Goal: Information Seeking & Learning: Learn about a topic

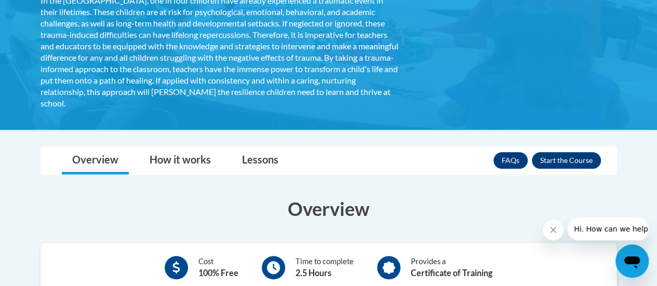
scroll to position [235, 0]
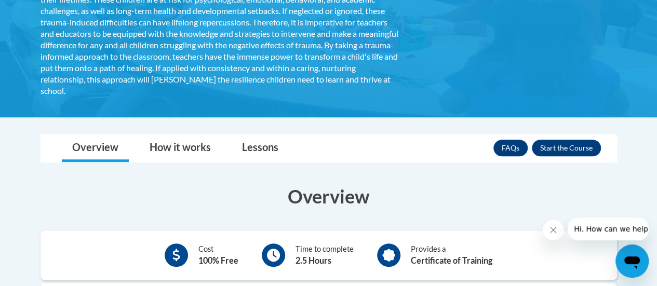
click at [168, 148] on link "How it works" at bounding box center [180, 148] width 82 height 28
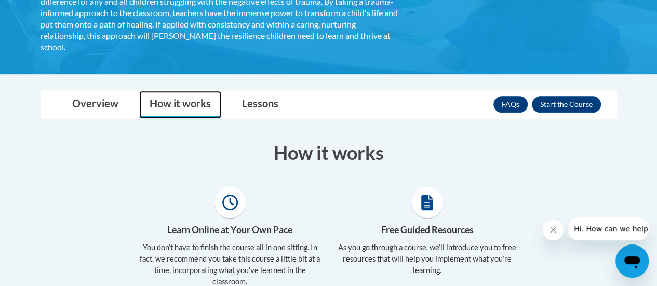
scroll to position [279, 0]
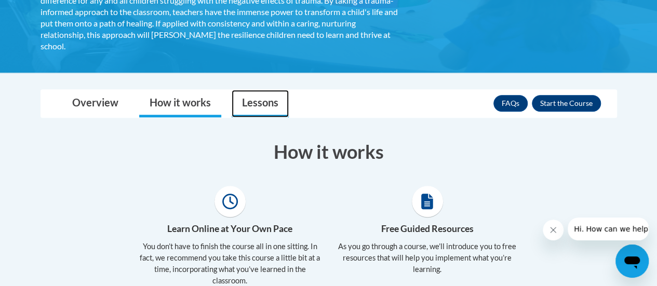
click at [264, 103] on link "Lessons" at bounding box center [260, 104] width 57 height 28
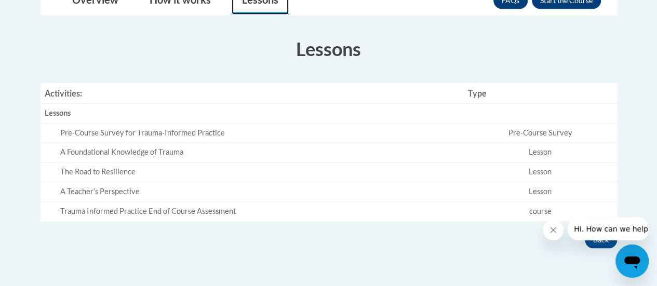
scroll to position [389, 0]
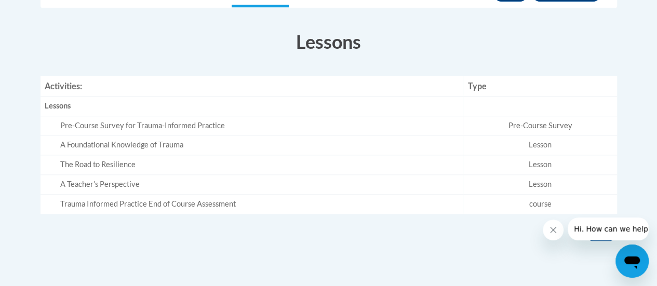
click at [166, 125] on div "Pre-Course Survey for Trauma-Informed Practice" at bounding box center [259, 125] width 399 height 11
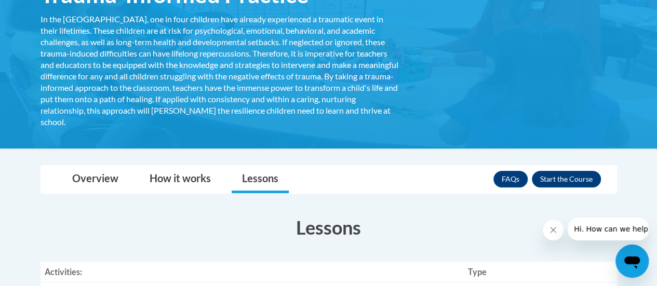
scroll to position [246, 0]
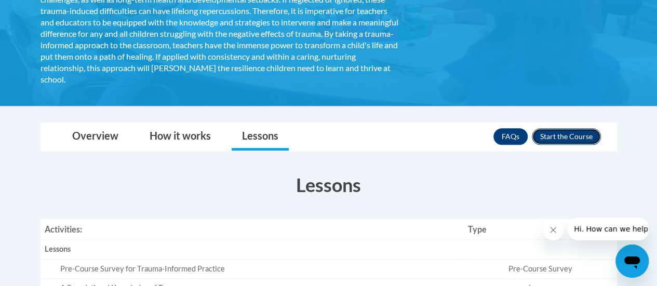
click at [560, 137] on button "Enroll" at bounding box center [566, 136] width 69 height 17
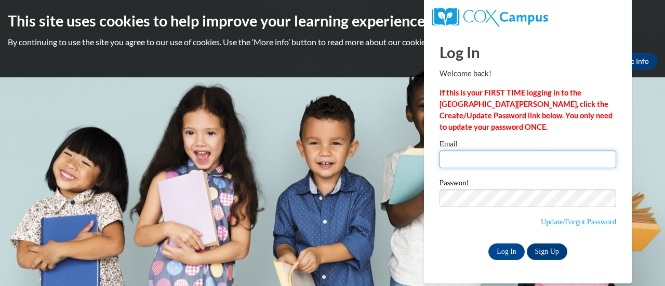
click at [483, 156] on input "Email" at bounding box center [527, 160] width 177 height 18
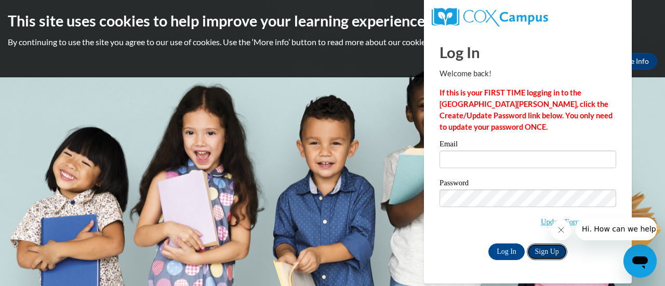
click at [543, 249] on link "Sign Up" at bounding box center [547, 252] width 41 height 17
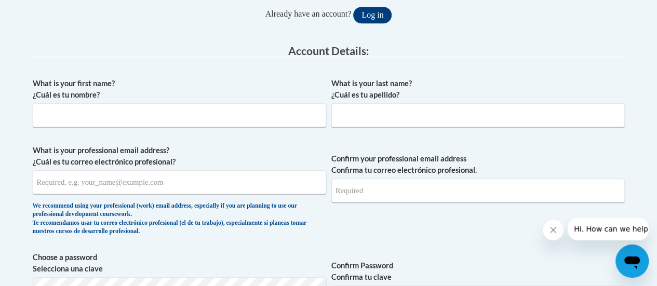
scroll to position [239, 0]
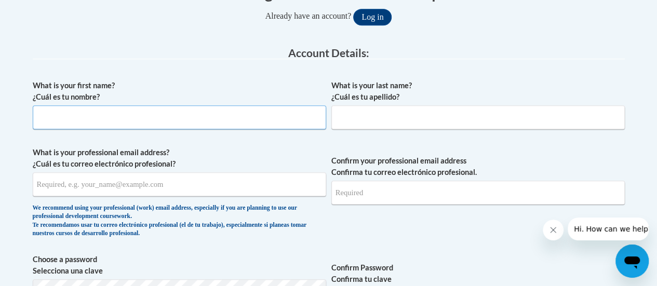
click at [95, 116] on input "What is your first name? ¿Cuál es tu nombre?" at bounding box center [179, 117] width 293 height 24
type input "Diana"
type input "Dolan-Beulah"
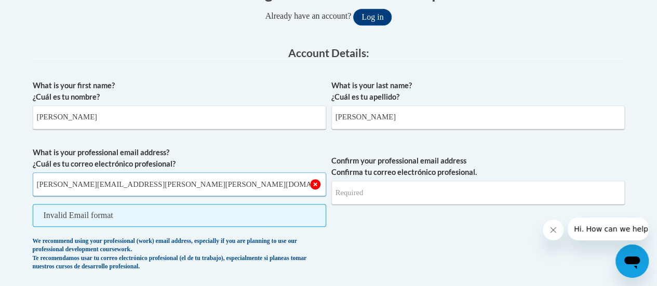
type input "diana.dolan-beulah@christina.k12.de.us"
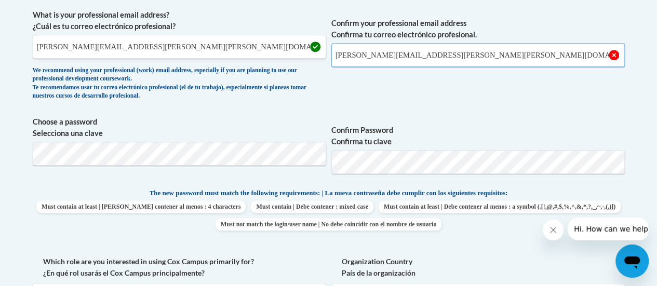
scroll to position [398, 0]
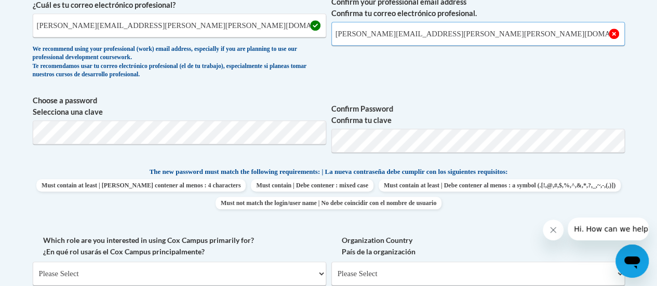
type input "diana.dolan-beulah@christina.k12.de.us"
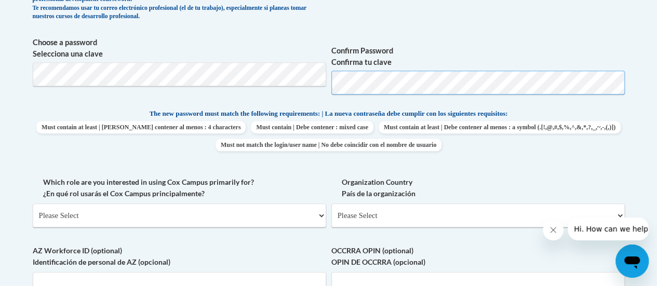
scroll to position [492, 0]
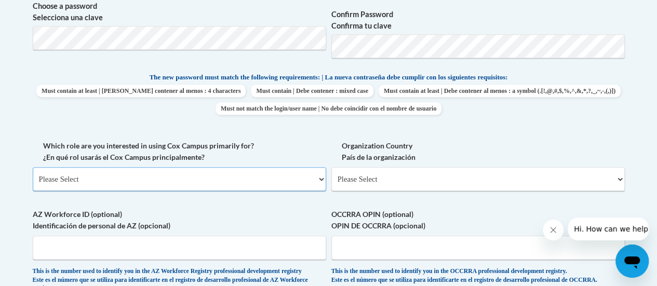
click at [164, 175] on select "Please Select College/University | Colegio/Universidad Community/Nonprofit Part…" at bounding box center [179, 179] width 293 height 24
select select "fbf2d438-af2f-41f8-98f1-81c410e29de3"
click at [33, 167] on select "Please Select College/University | Colegio/Universidad Community/Nonprofit Part…" at bounding box center [179, 179] width 293 height 24
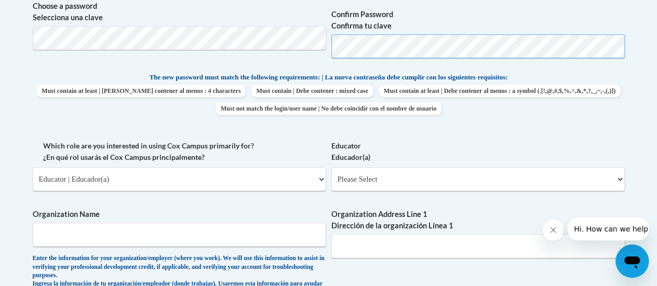
click at [253, 47] on span "Choose a password Selecciona una clave Confirm Password Confirma tu clave" at bounding box center [329, 34] width 592 height 66
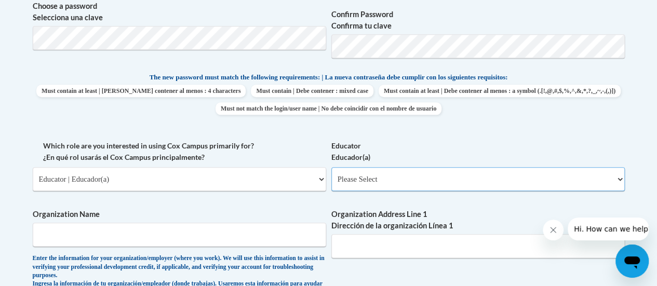
click at [376, 179] on select "Please Select Early Learning/Daycare Teacher/Family Home Care Provider | Maestr…" at bounding box center [477, 179] width 293 height 24
click at [621, 178] on select "Please Select Early Learning/Daycare Teacher/Family Home Care Provider | Maestr…" at bounding box center [477, 179] width 293 height 24
click at [505, 183] on select "Please Select Early Learning/Daycare Teacher/Family Home Care Provider | Maestr…" at bounding box center [477, 179] width 293 height 24
select select "0511639c-7f7f-452d-b732-81fe955bd7e2"
click at [331, 167] on select "Please Select Early Learning/Daycare Teacher/Family Home Care Provider | Maestr…" at bounding box center [477, 179] width 293 height 24
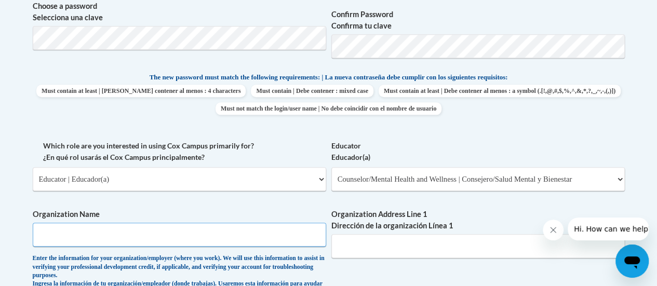
click at [172, 236] on input "Organization Name" at bounding box center [179, 235] width 293 height 24
type input "J"
type input "Christina School District - Jennie Smith Elementary School"
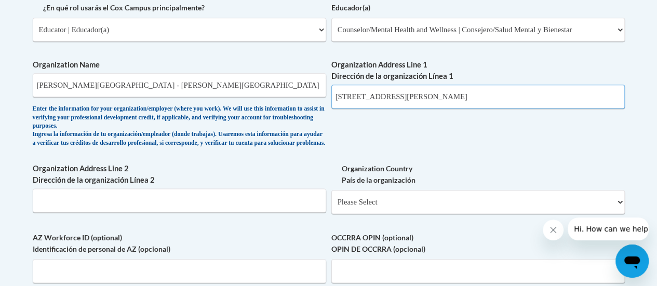
scroll to position [649, 0]
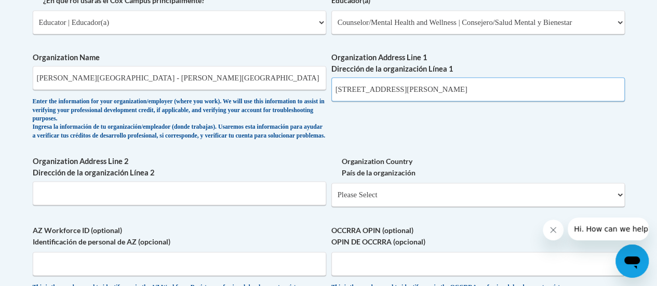
type input "142 Brennen Drive"
click at [445, 202] on select "Please Select United States | Estados Unidos Outside of the United States | Fue…" at bounding box center [477, 195] width 293 height 24
select select "ad49bcad-a171-4b2e-b99c-48b446064914"
click at [331, 191] on select "Please Select United States | Estados Unidos Outside of the United States | Fue…" at bounding box center [477, 195] width 293 height 24
select select
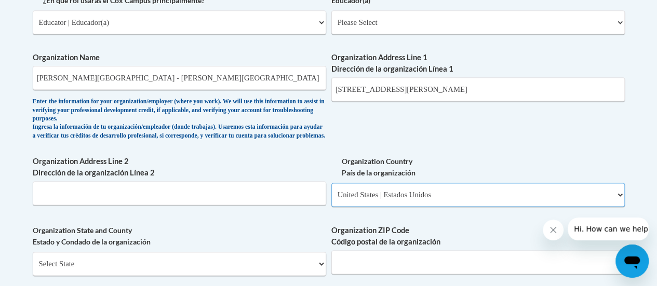
scroll to position [699, 0]
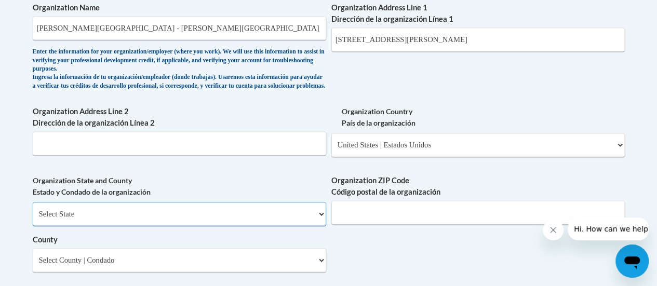
click at [99, 222] on select "Select State Alabama Alaska Arizona Arkansas California Colorado Connecticut De…" at bounding box center [179, 214] width 293 height 24
select select "Delaware"
click at [33, 210] on select "Select State Alabama Alaska Arizona Arkansas California Colorado Connecticut De…" at bounding box center [179, 214] width 293 height 24
click at [354, 217] on input "Organization ZIP Code Código postal de la organización" at bounding box center [477, 212] width 293 height 24
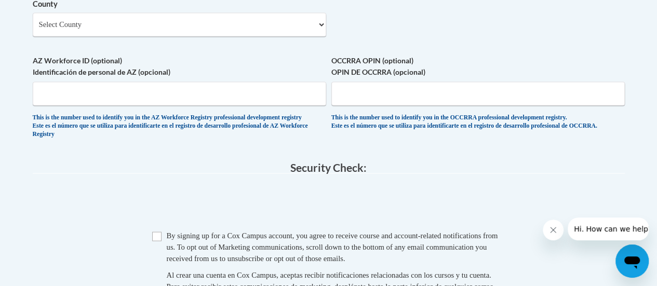
scroll to position [967, 0]
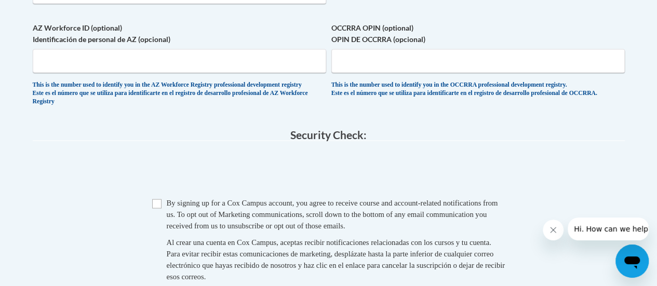
type input "19713"
click at [157, 208] on input "Checkbox" at bounding box center [156, 203] width 9 height 9
checkbox input "true"
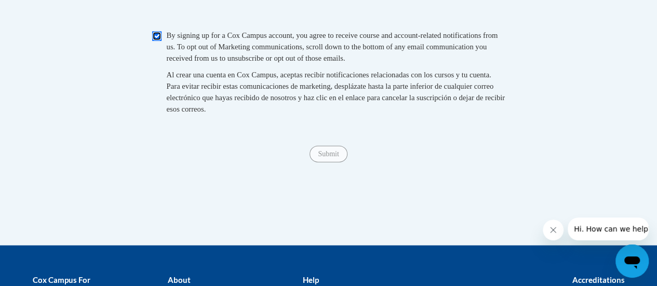
scroll to position [1131, 0]
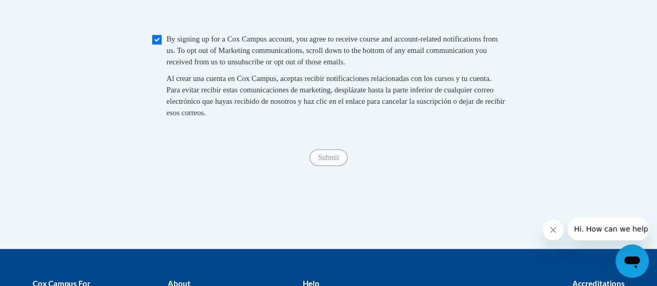
click at [330, 161] on span "Submit" at bounding box center [327, 157] width 37 height 8
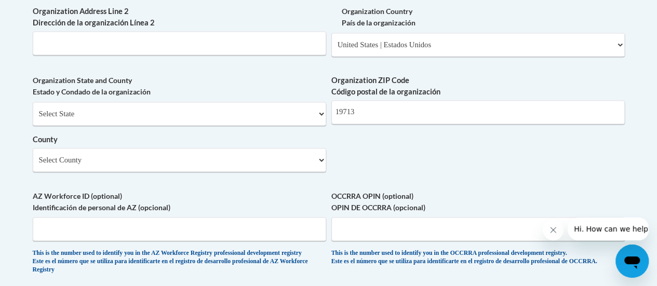
scroll to position [797, 0]
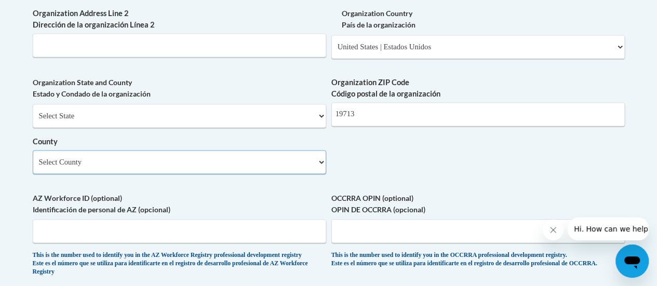
click at [217, 172] on select "Select County Kent New Castle Sussex" at bounding box center [179, 162] width 293 height 24
select select "New Castle"
click at [33, 158] on select "Select County Kent New Castle Sussex" at bounding box center [179, 162] width 293 height 24
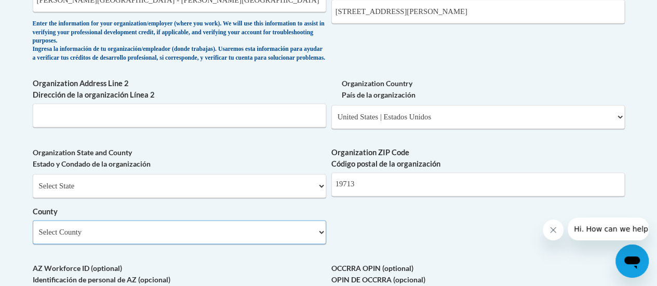
scroll to position [725, 0]
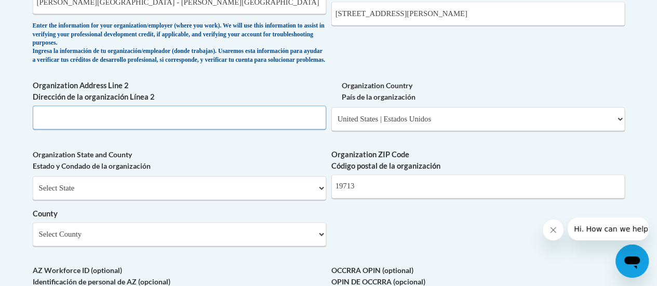
click at [122, 129] on input "Organization Address Line 2 Dirección de la organización Línea 2" at bounding box center [179, 117] width 293 height 24
type input "Newark"
drag, startPoint x: 656, startPoint y: 142, endPoint x: 664, endPoint y: 186, distance: 44.8
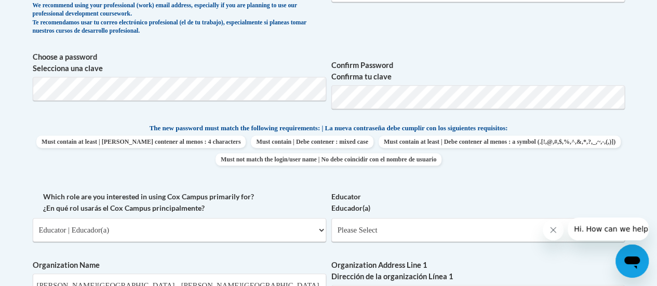
scroll to position [439, 0]
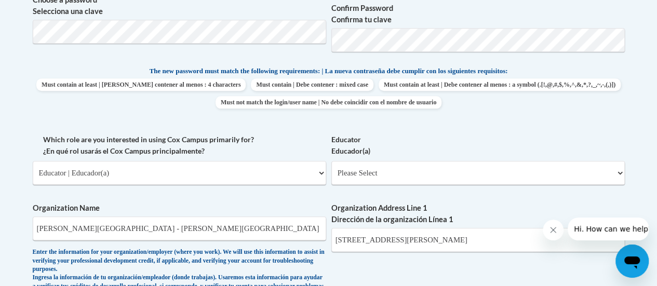
scroll to position [502, 0]
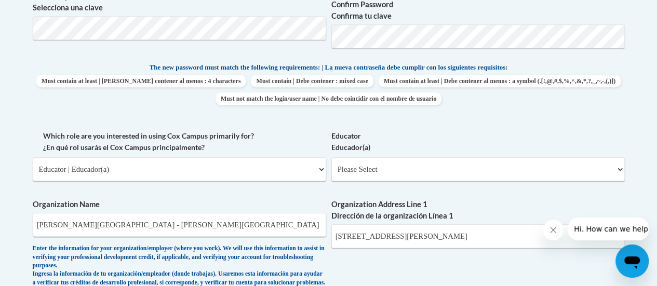
click at [429, 181] on div "Educator Educador(a) Please Select Early Learning/Daycare Teacher/Family Home C…" at bounding box center [477, 159] width 293 height 59
click at [429, 164] on select "Please Select Early Learning/Daycare Teacher/Family Home Care Provider | Maestr…" at bounding box center [477, 169] width 293 height 24
select select "0511639c-7f7f-452d-b732-81fe955bd7e2"
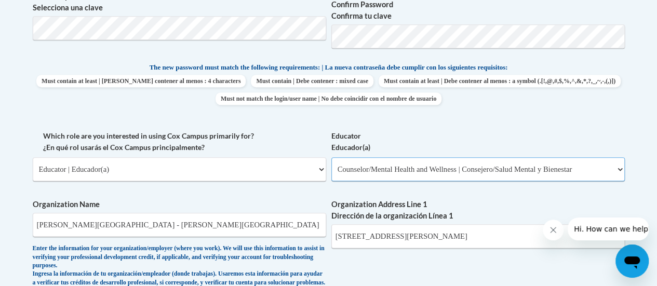
click at [331, 157] on select "Please Select Early Learning/Daycare Teacher/Family Home Care Provider | Maestr…" at bounding box center [477, 169] width 293 height 24
select select "null"
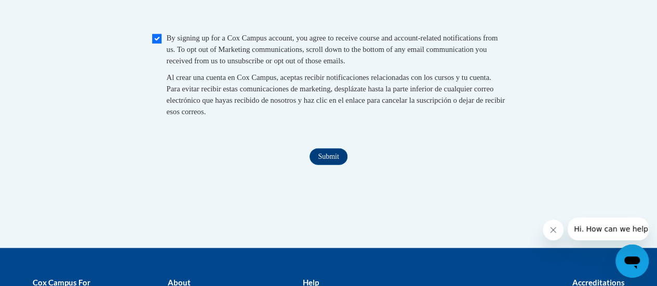
scroll to position [1128, 0]
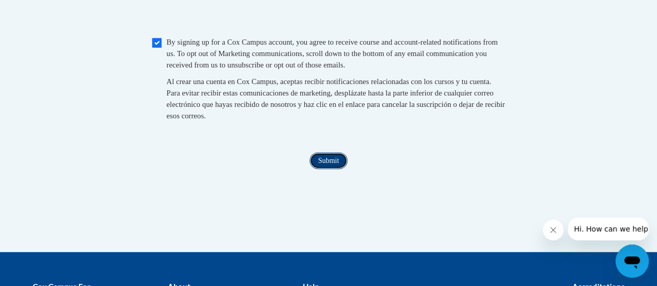
click at [341, 169] on input "Submit" at bounding box center [327, 161] width 37 height 17
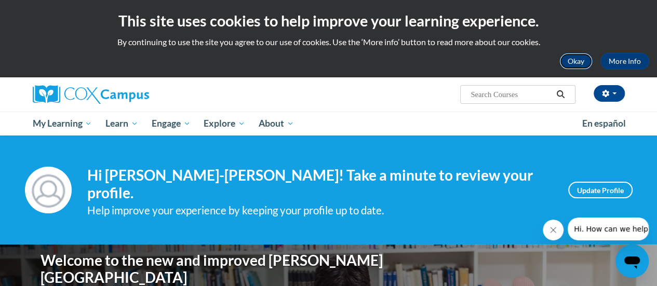
click at [577, 58] on button "Okay" at bounding box center [575, 61] width 33 height 17
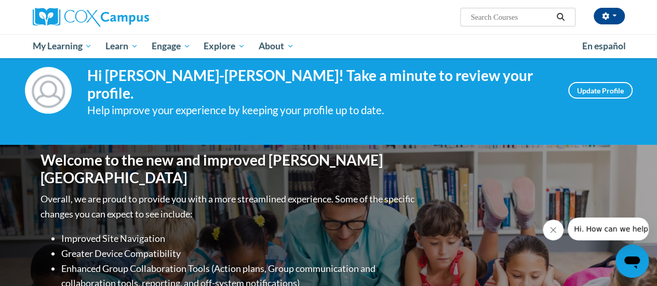
scroll to position [24, 0]
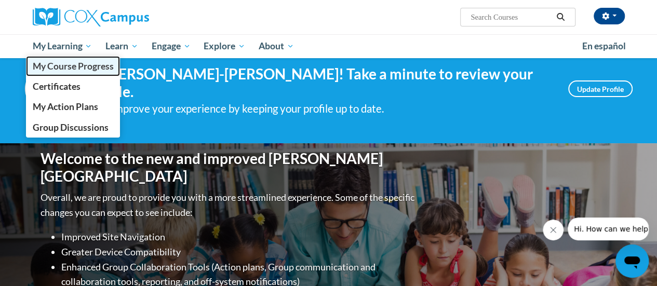
click at [75, 64] on span "My Course Progress" at bounding box center [72, 66] width 81 height 11
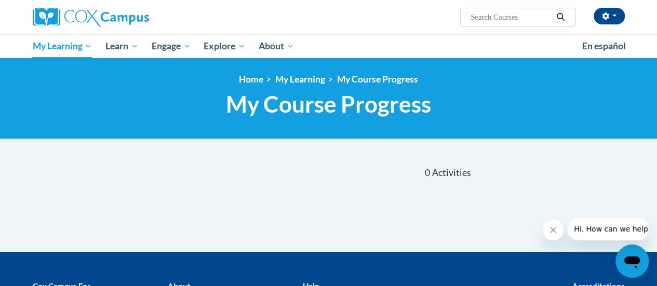
click at [492, 16] on input "Search..." at bounding box center [510, 17] width 83 height 12
type input "trauma informed practice"
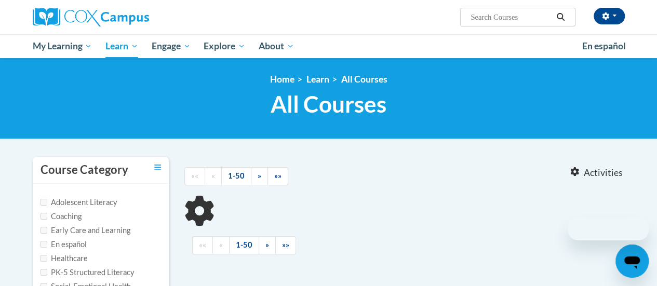
type input "trauma informed practice"
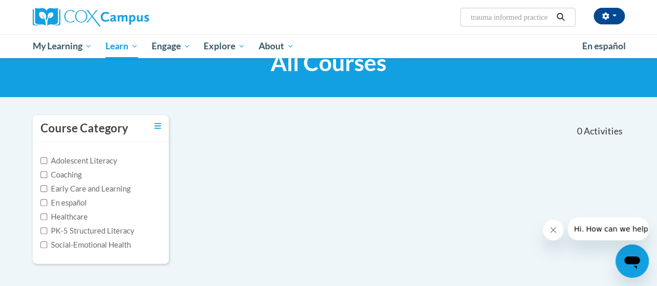
scroll to position [46, 0]
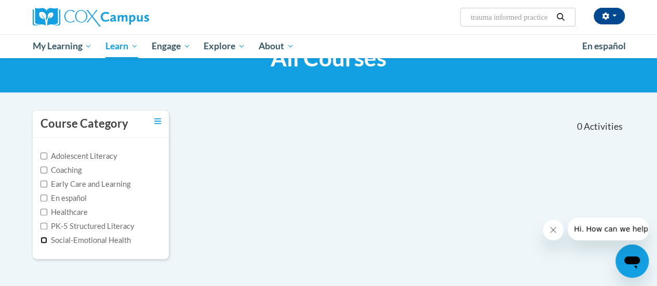
click at [44, 242] on input "Social-Emotional Health" at bounding box center [44, 240] width 7 height 7
checkbox input "true"
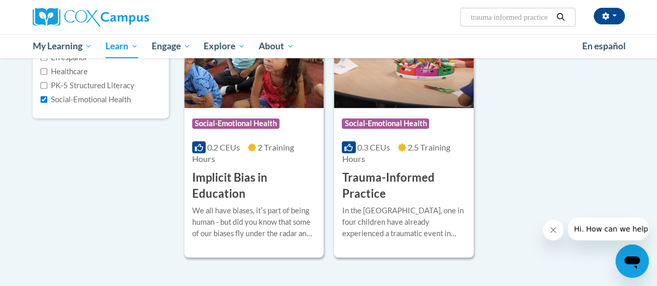
scroll to position [195, 0]
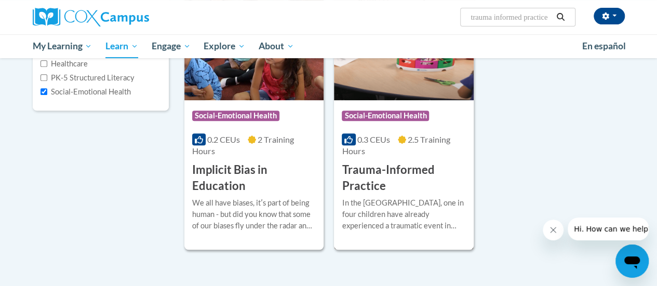
click at [367, 173] on h3 "Trauma-Informed Practice" at bounding box center [404, 178] width 124 height 32
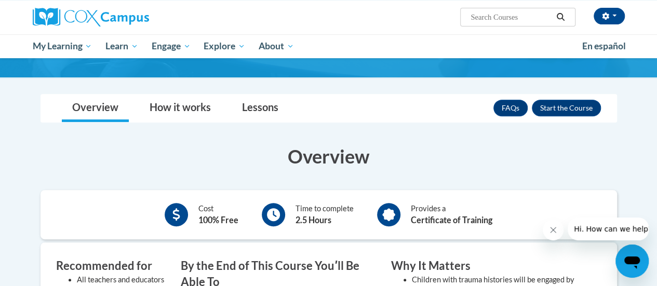
scroll to position [187, 0]
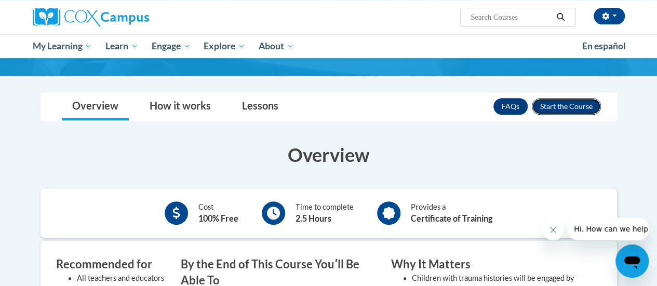
click at [554, 115] on button "Enroll" at bounding box center [566, 106] width 69 height 17
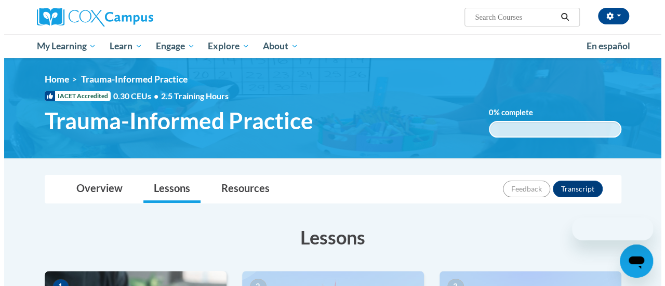
scroll to position [250, 0]
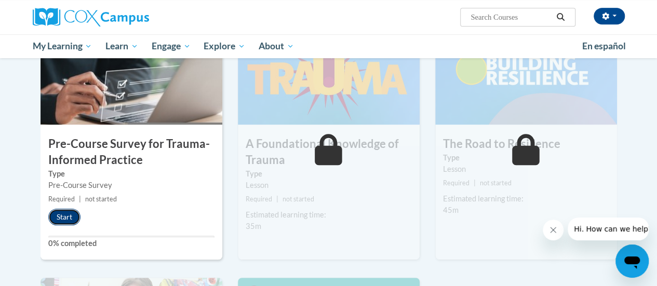
click at [66, 216] on button "Start" at bounding box center [64, 217] width 32 height 17
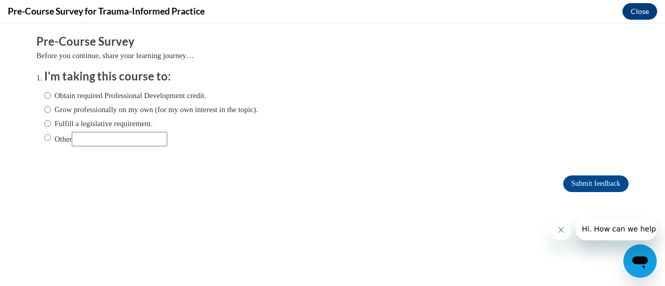
scroll to position [0, 0]
click at [106, 94] on label "Obtain required Professional Development credit." at bounding box center [125, 95] width 162 height 11
click at [51, 94] on input "Obtain required Professional Development credit." at bounding box center [47, 95] width 7 height 11
radio input "true"
click at [595, 184] on input "Submit feedback" at bounding box center [595, 184] width 65 height 17
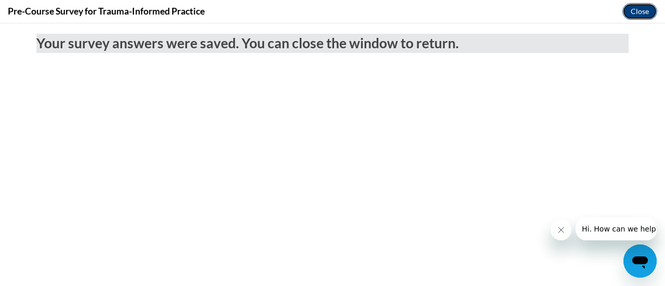
click at [638, 11] on button "Close" at bounding box center [639, 11] width 35 height 17
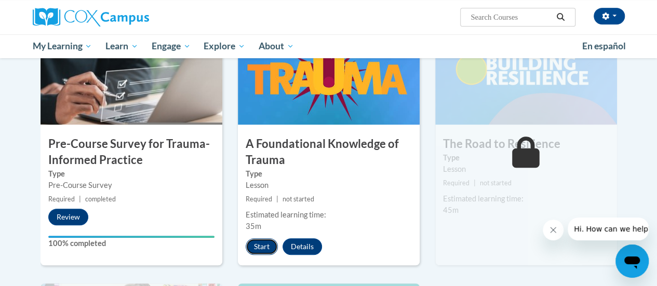
click at [260, 248] on button "Start" at bounding box center [262, 246] width 32 height 17
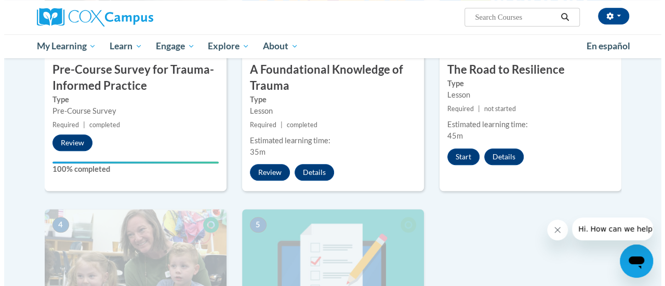
scroll to position [239, 0]
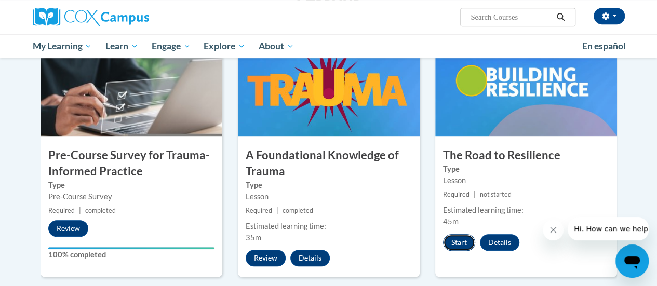
click at [456, 243] on button "Start" at bounding box center [459, 242] width 32 height 17
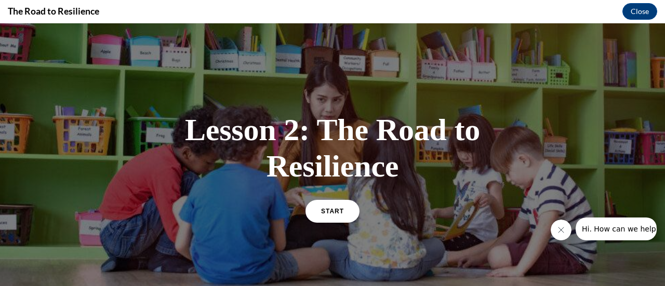
scroll to position [0, 0]
click at [320, 212] on span "START" at bounding box center [332, 211] width 24 height 8
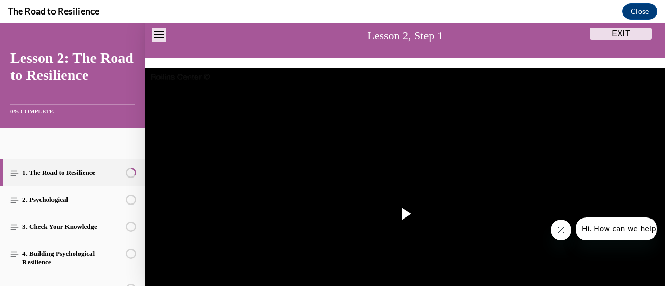
scroll to position [88, 0]
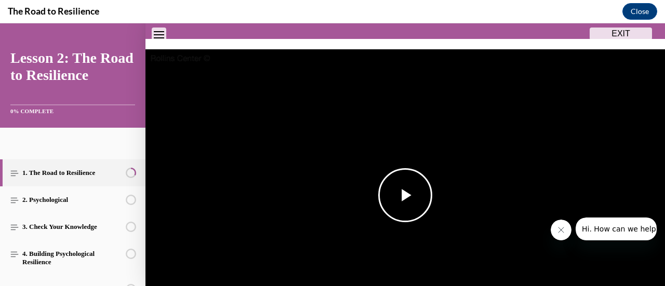
click at [405, 195] on span "Video player" at bounding box center [405, 195] width 0 height 0
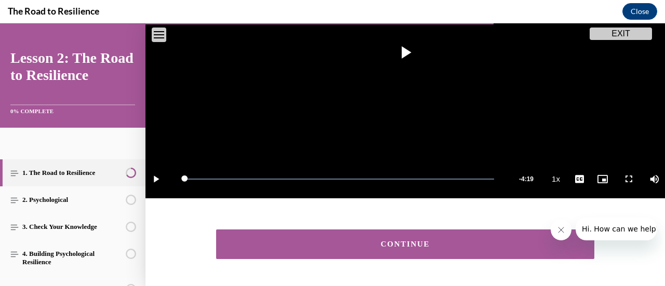
scroll to position [218, 0]
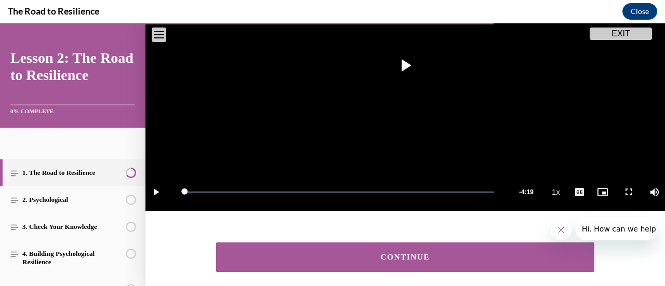
click at [432, 253] on div "CONTINUE" at bounding box center [405, 257] width 346 height 8
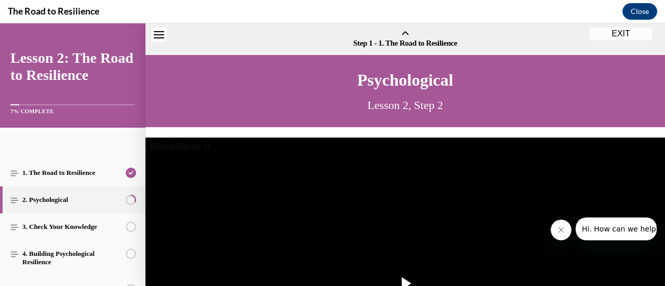
scroll to position [32, 0]
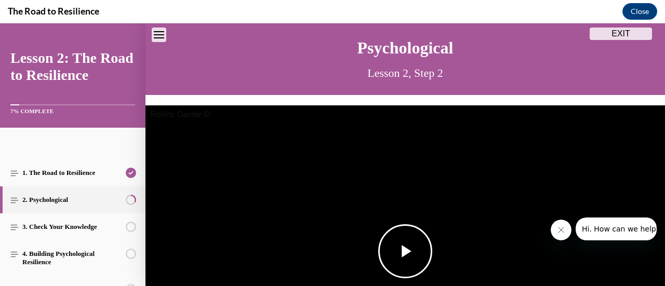
click at [405, 251] on span "Video player" at bounding box center [405, 251] width 0 height 0
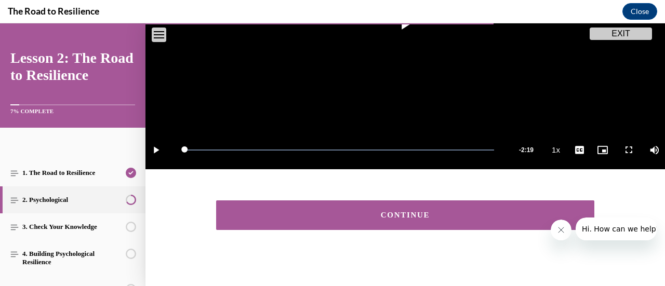
scroll to position [259, 0]
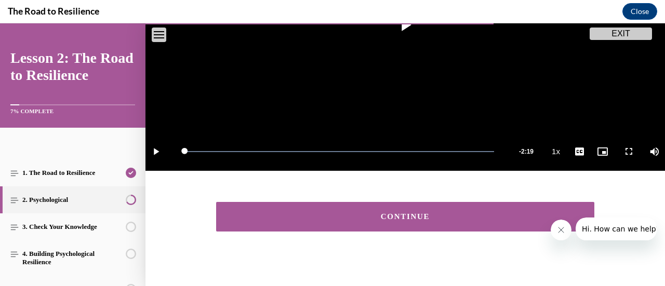
click at [374, 219] on button "CONTINUE" at bounding box center [405, 217] width 378 height 30
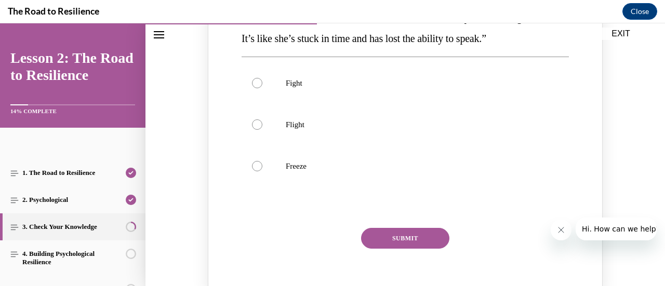
scroll to position [203, 0]
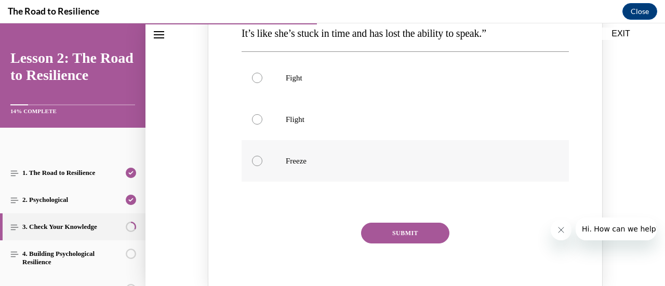
click at [297, 157] on p "Freeze" at bounding box center [414, 161] width 257 height 10
click at [262, 157] on input "Freeze" at bounding box center [257, 161] width 10 height 10
radio input "true"
click at [395, 234] on button "SUBMIT" at bounding box center [405, 233] width 88 height 21
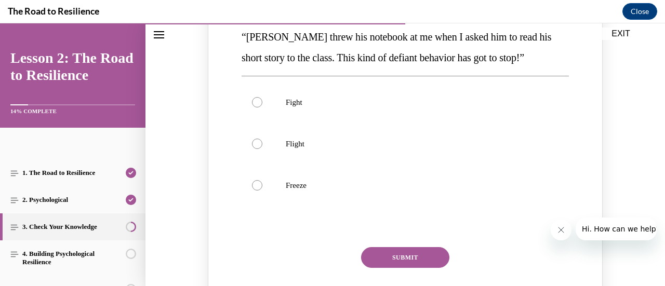
scroll to position [605, 0]
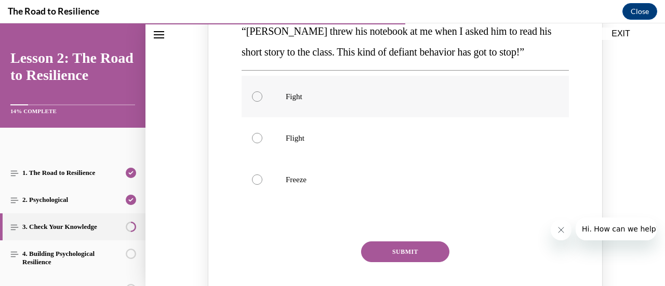
click at [287, 98] on p "Fight" at bounding box center [414, 96] width 257 height 10
click at [262, 98] on input "Fight" at bounding box center [257, 96] width 10 height 10
radio input "true"
click at [380, 253] on button "SUBMIT" at bounding box center [405, 251] width 88 height 21
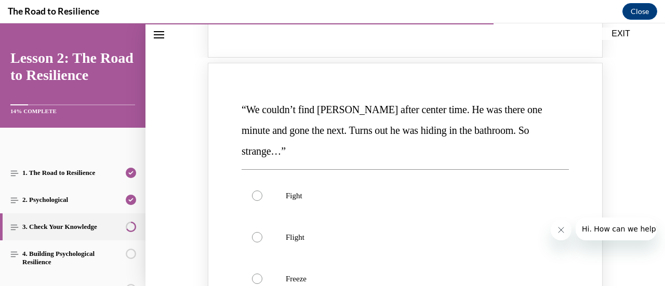
scroll to position [953, 0]
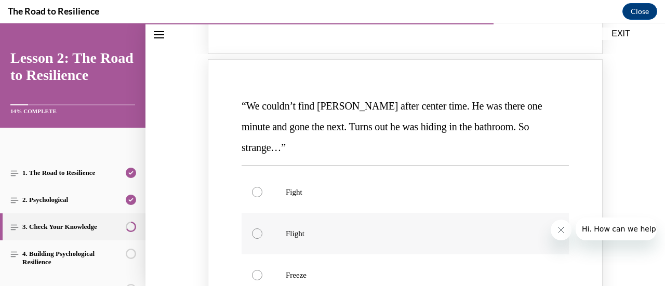
click at [296, 228] on p "Flight" at bounding box center [414, 233] width 257 height 10
click at [262, 228] on input "Flight" at bounding box center [257, 233] width 10 height 10
radio input "true"
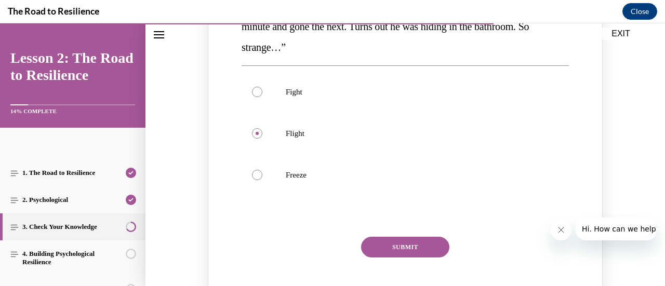
scroll to position [1081, 0]
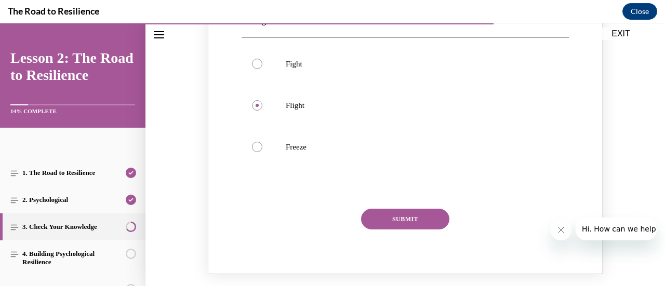
click at [432, 209] on button "SUBMIT" at bounding box center [405, 219] width 88 height 21
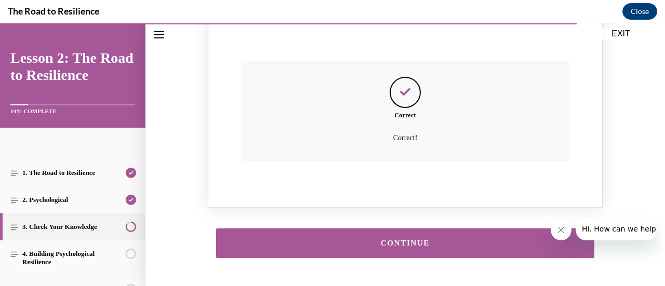
scroll to position [1246, 0]
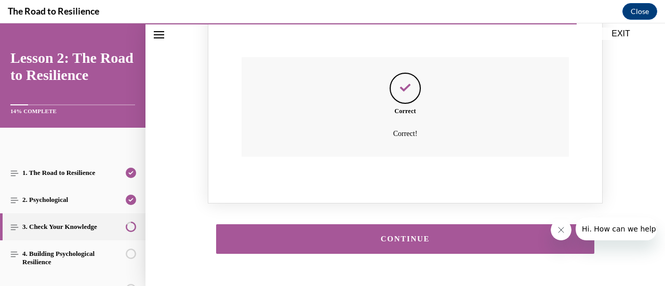
click at [383, 224] on button "CONTINUE" at bounding box center [405, 239] width 378 height 30
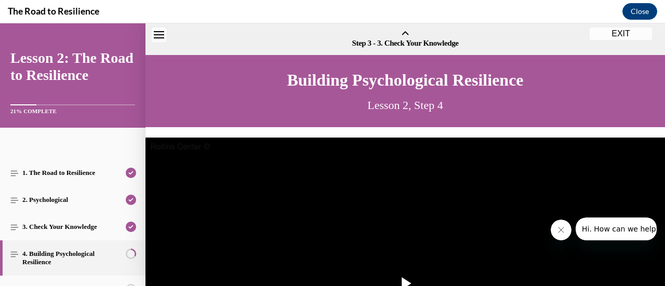
scroll to position [32, 0]
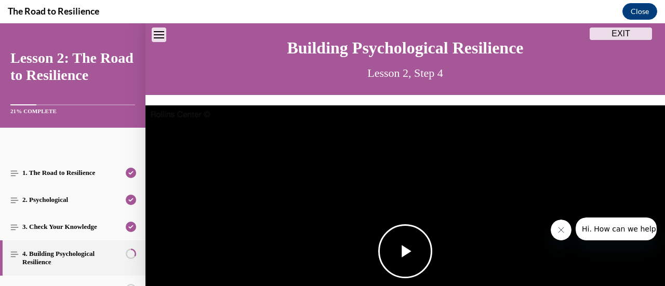
click at [365, 247] on img "Video player" at bounding box center [404, 251] width 519 height 292
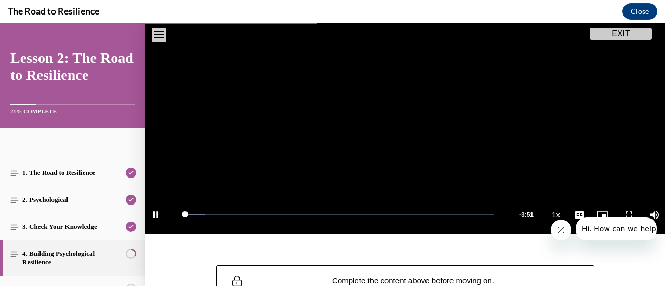
scroll to position [198, 0]
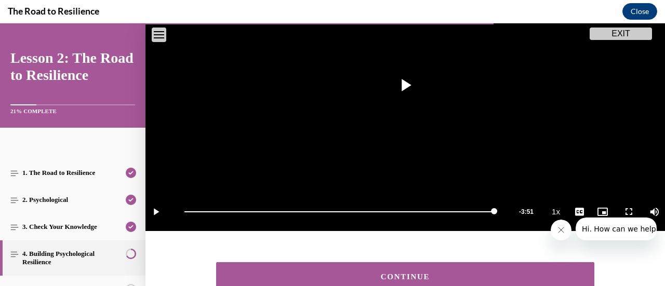
click at [412, 281] on button "CONTINUE" at bounding box center [405, 277] width 378 height 30
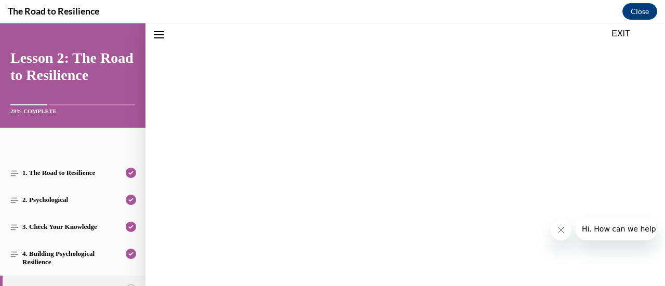
scroll to position [32, 0]
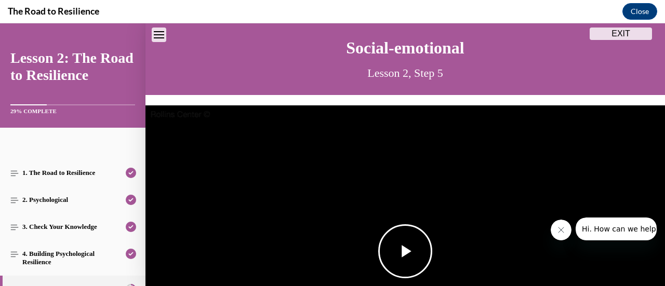
click at [405, 251] on span "Video player" at bounding box center [405, 251] width 0 height 0
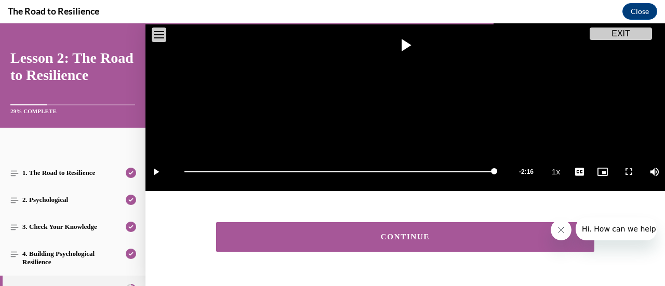
scroll to position [241, 0]
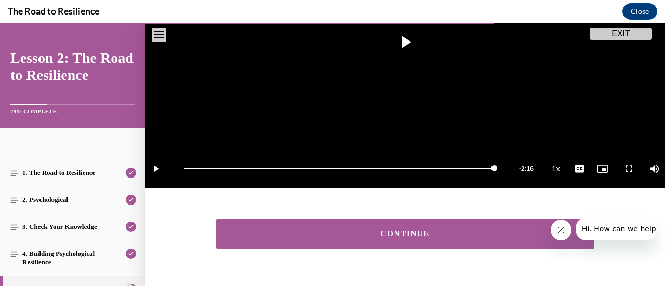
click at [360, 230] on div "CONTINUE" at bounding box center [405, 234] width 346 height 8
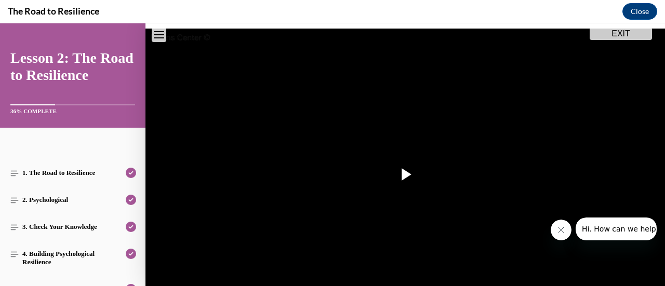
scroll to position [119, 0]
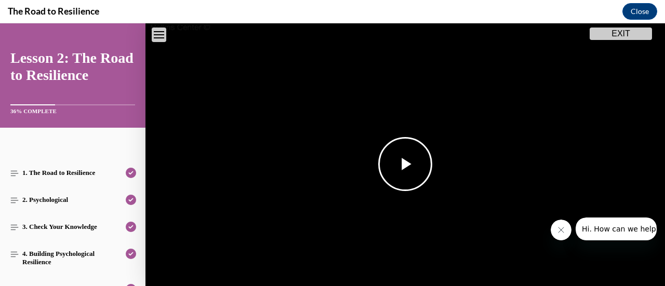
click at [405, 164] on span "Video player" at bounding box center [405, 164] width 0 height 0
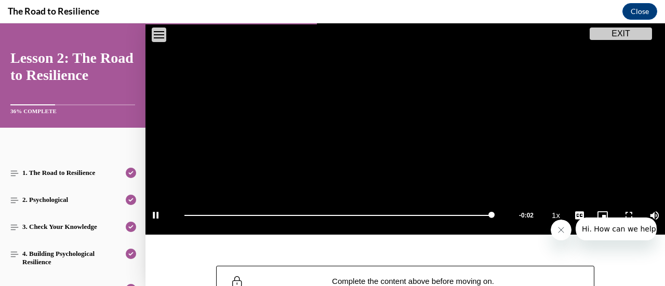
scroll to position [203, 0]
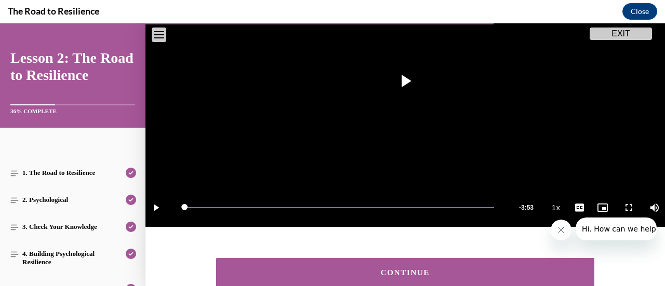
click at [443, 269] on div "CONTINUE" at bounding box center [405, 273] width 346 height 8
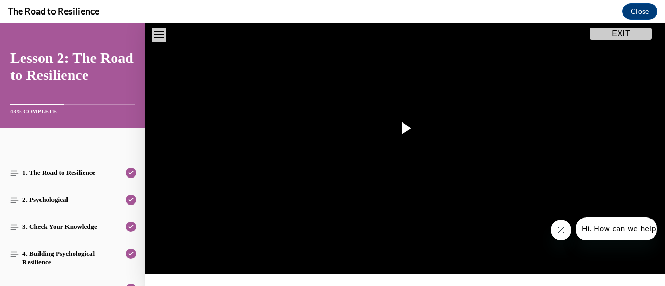
scroll to position [158, 0]
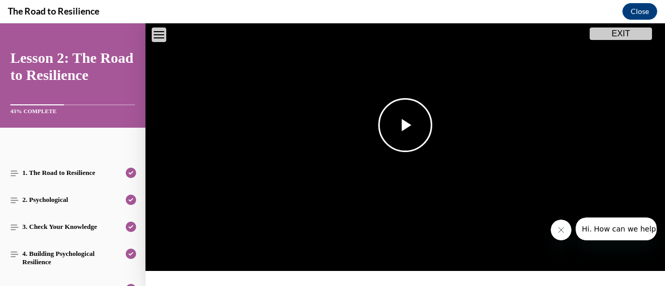
click at [405, 125] on span "Video player" at bounding box center [405, 125] width 0 height 0
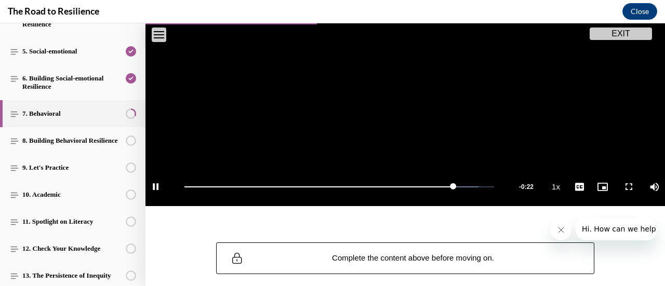
scroll to position [225, 0]
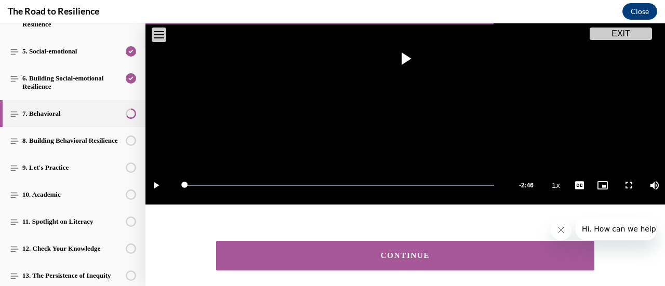
click at [420, 252] on div "CONTINUE" at bounding box center [405, 256] width 346 height 8
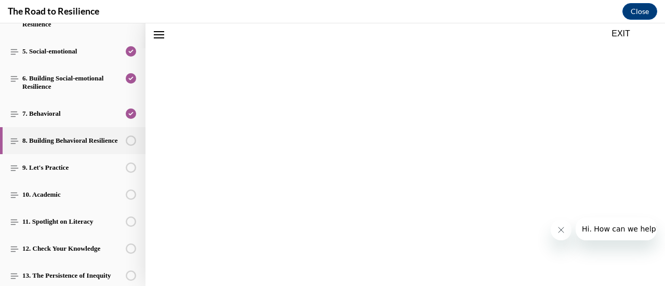
scroll to position [32, 0]
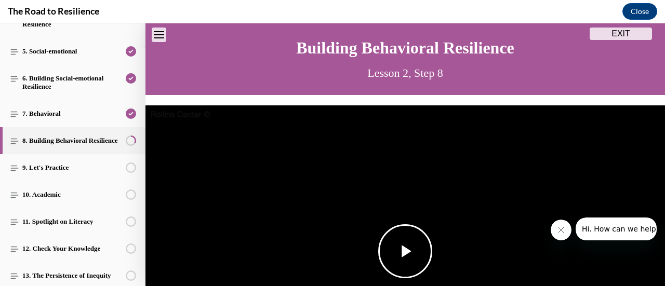
click at [405, 251] on span "Video player" at bounding box center [405, 251] width 0 height 0
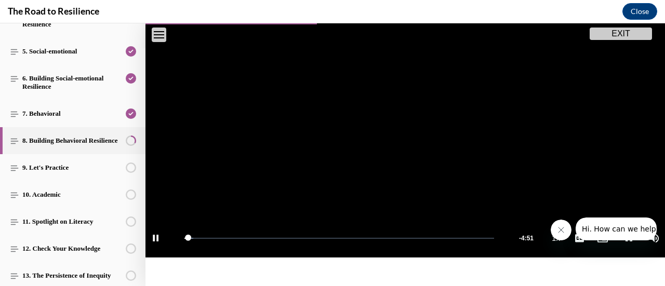
scroll to position [180, 0]
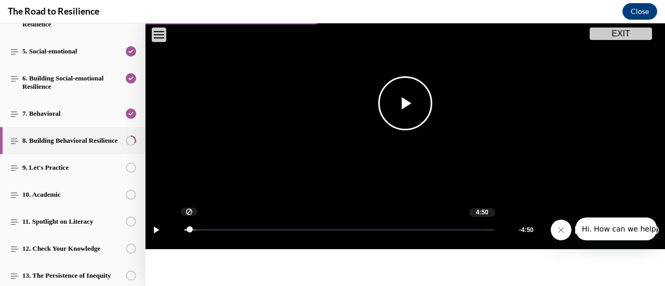
drag, startPoint x: 187, startPoint y: 224, endPoint x: 483, endPoint y: 228, distance: 296.0
click at [483, 228] on div "Loaded : 3.76% 4:50 0:04" at bounding box center [339, 229] width 320 height 39
drag, startPoint x: 191, startPoint y: 226, endPoint x: 239, endPoint y: 227, distance: 48.3
click at [239, 227] on div "Loaded : 4.88% 0:42 0:06" at bounding box center [339, 229] width 320 height 39
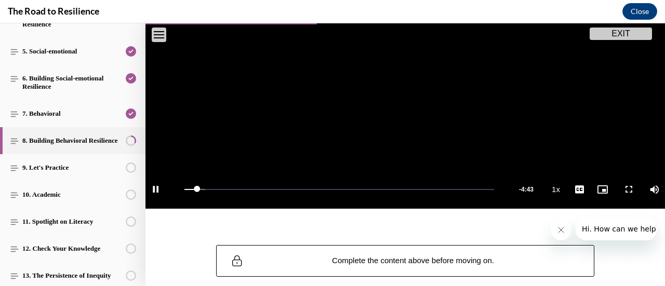
scroll to position [220, 0]
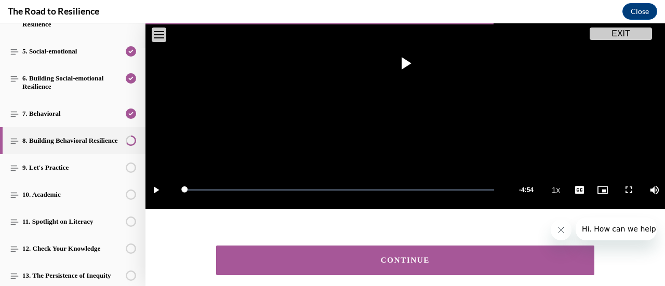
click at [399, 262] on button "CONTINUE" at bounding box center [405, 261] width 378 height 30
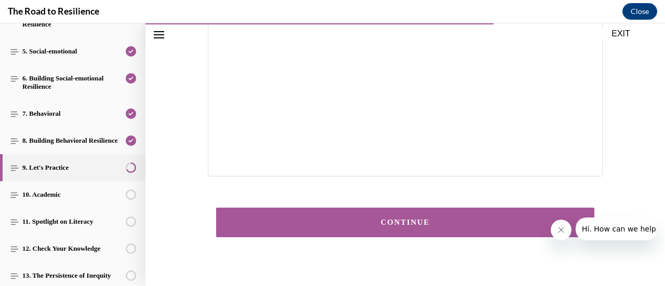
scroll to position [286, 0]
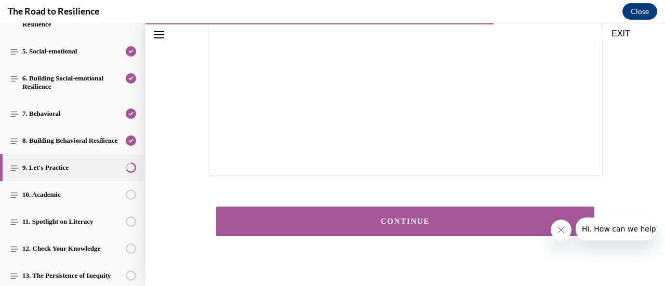
click at [442, 218] on div "CONTINUE" at bounding box center [405, 222] width 346 height 8
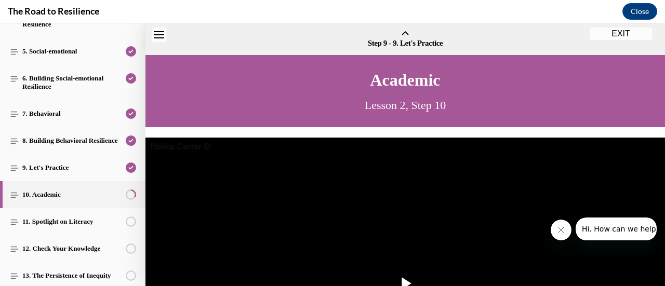
scroll to position [32, 0]
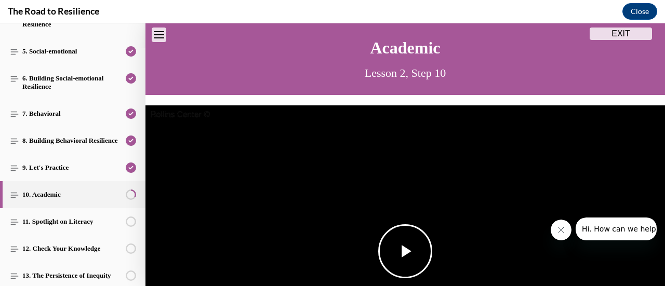
click at [405, 251] on span "Video player" at bounding box center [405, 251] width 0 height 0
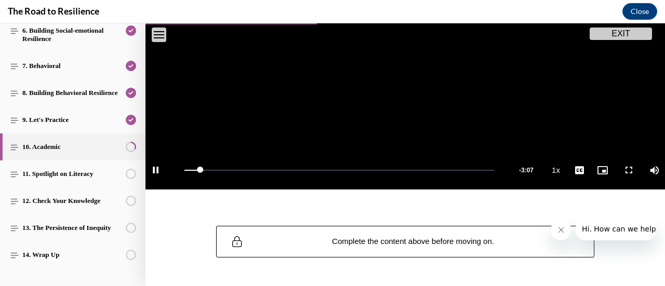
scroll to position [300, 0]
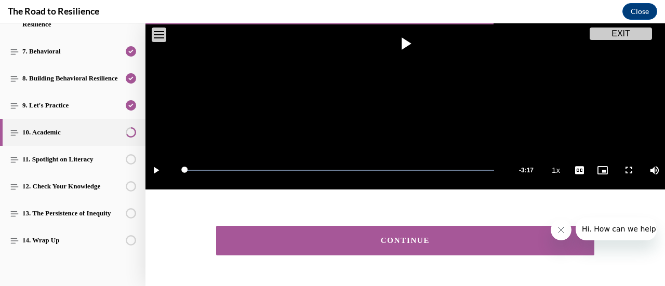
click at [402, 237] on div "CONTINUE" at bounding box center [405, 241] width 346 height 8
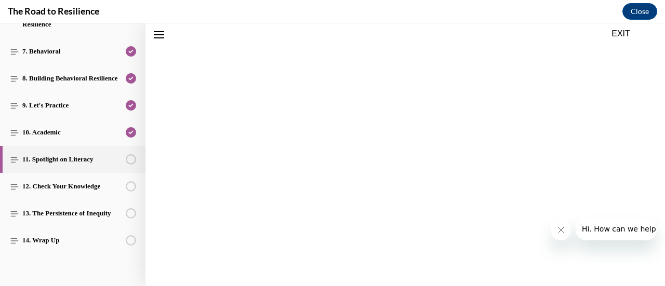
scroll to position [32, 0]
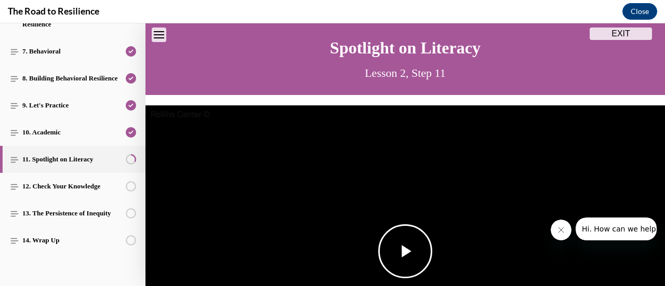
click at [405, 251] on span "Video player" at bounding box center [405, 251] width 0 height 0
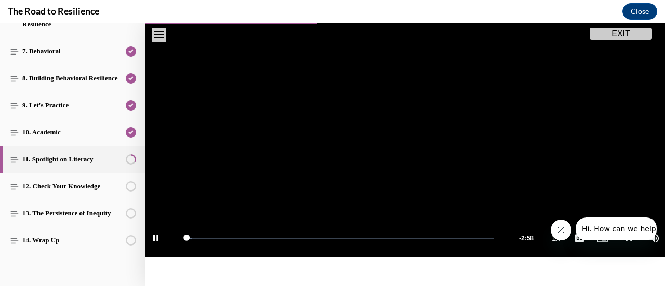
scroll to position [192, 0]
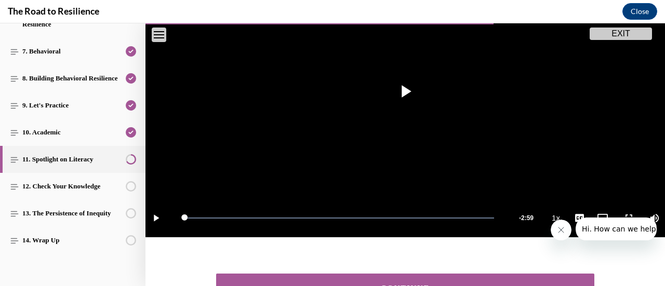
click at [447, 285] on div "CONTINUE" at bounding box center [405, 289] width 346 height 8
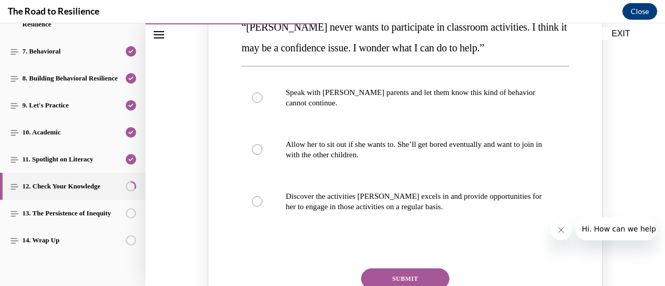
scroll to position [190, 0]
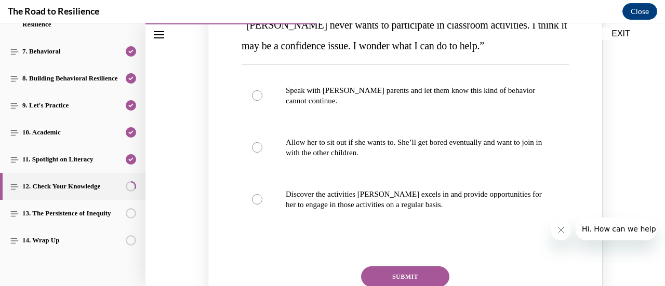
click at [398, 273] on button "SUBMIT" at bounding box center [405, 276] width 88 height 21
click at [254, 201] on div "Knowledge check: Multiple choice" at bounding box center [257, 199] width 10 height 10
click at [254, 201] on input "Discover the activities Mattison excels in and provide opportunities for her to…" at bounding box center [257, 199] width 10 height 10
radio input "true"
click at [419, 271] on button "SUBMIT" at bounding box center [405, 276] width 88 height 21
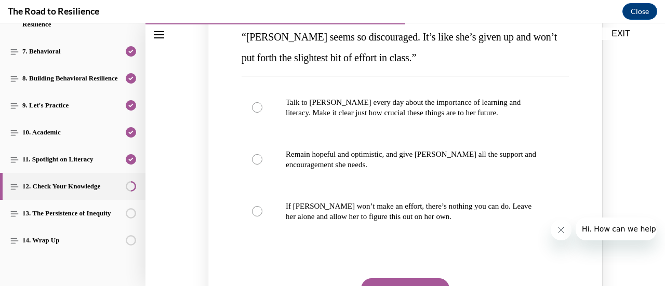
scroll to position [633, 0]
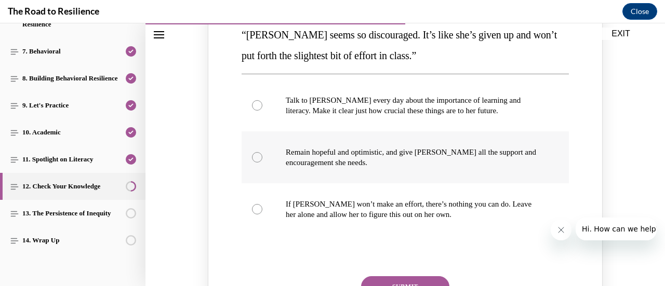
click at [252, 158] on div "Knowledge check: Multiple choice" at bounding box center [257, 157] width 10 height 10
click at [252, 158] on input "Remain hopeful and optimistic, and give Alyson all the support and encouragemen…" at bounding box center [257, 157] width 10 height 10
radio input "true"
click at [397, 281] on button "SUBMIT" at bounding box center [405, 286] width 88 height 21
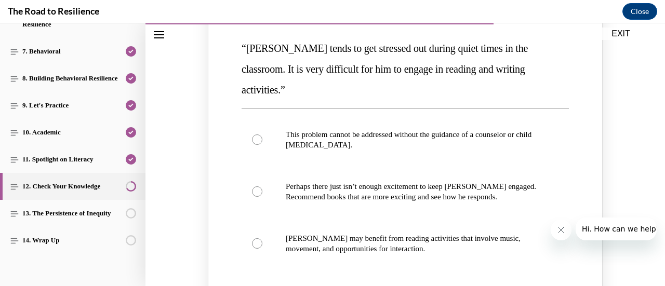
scroll to position [1077, 0]
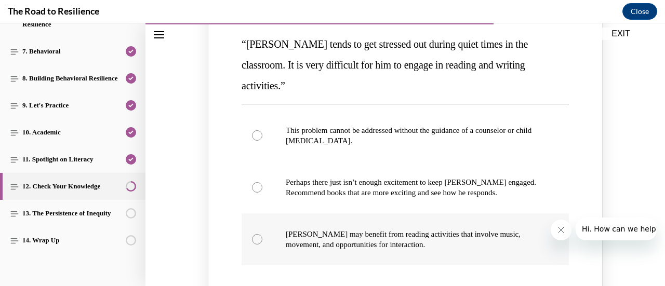
click at [255, 234] on div "Knowledge check: Multiple choice" at bounding box center [257, 239] width 10 height 10
click at [255, 234] on input "Harrison may benefit from reading activities that involve music, movement, and …" at bounding box center [257, 239] width 10 height 10
radio input "true"
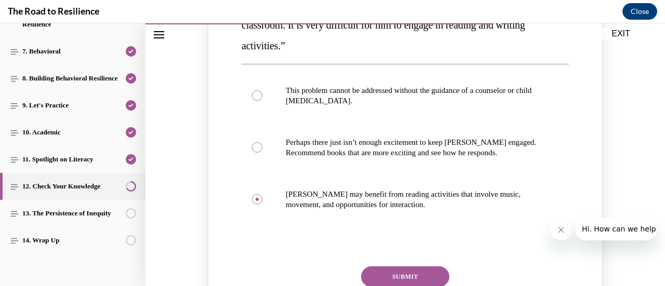
scroll to position [1124, 0]
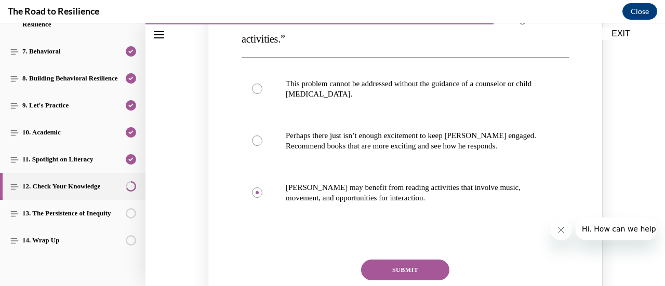
click at [383, 260] on button "SUBMIT" at bounding box center [405, 270] width 88 height 21
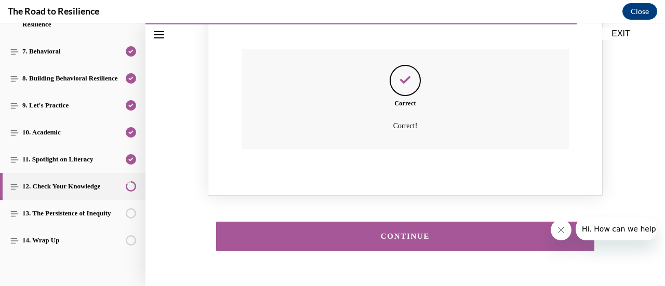
scroll to position [1354, 0]
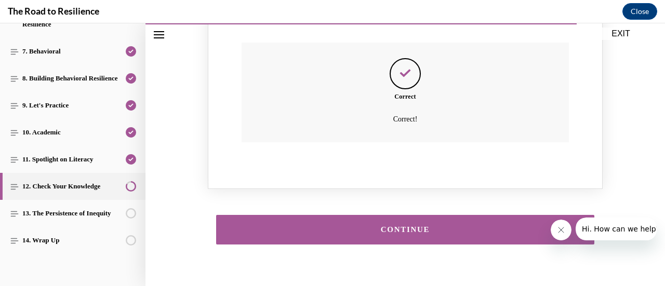
click at [456, 215] on button "CONTINUE" at bounding box center [405, 230] width 378 height 30
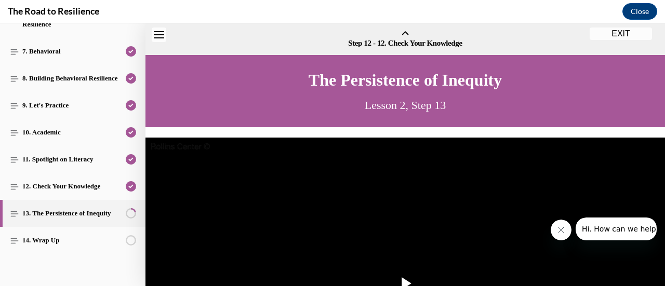
scroll to position [32, 0]
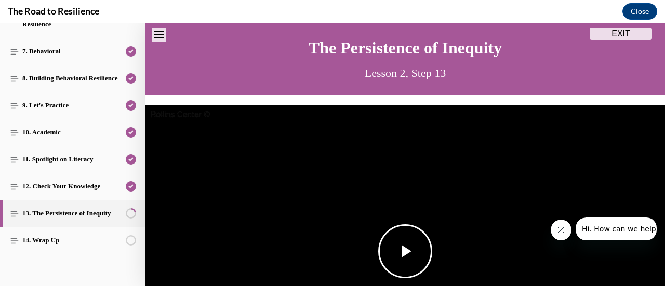
click at [405, 251] on span "Video player" at bounding box center [405, 251] width 0 height 0
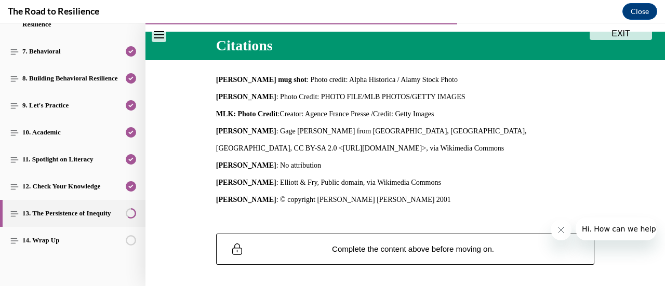
scroll to position [424, 0]
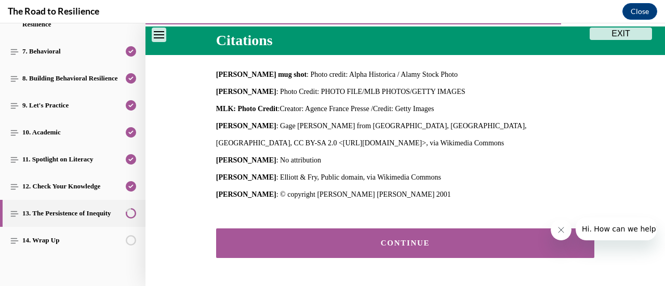
click at [367, 241] on div "CONTINUE" at bounding box center [405, 243] width 346 height 8
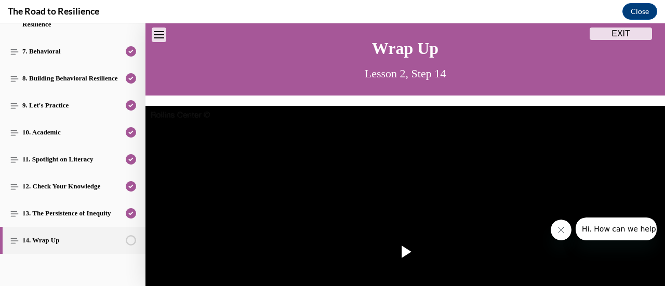
scroll to position [32, 0]
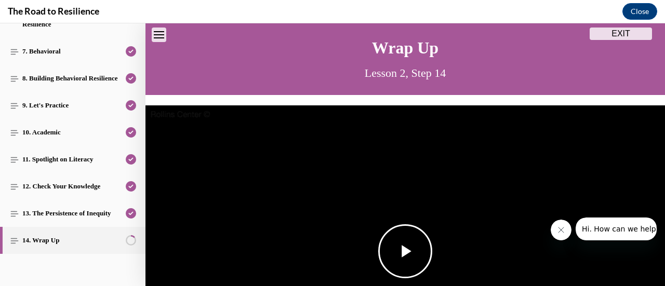
click at [405, 251] on span "Video player" at bounding box center [405, 251] width 0 height 0
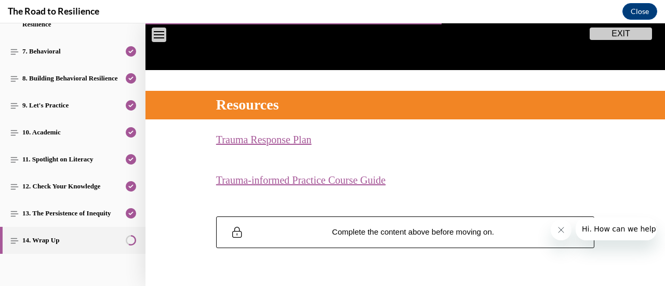
scroll to position [314, 0]
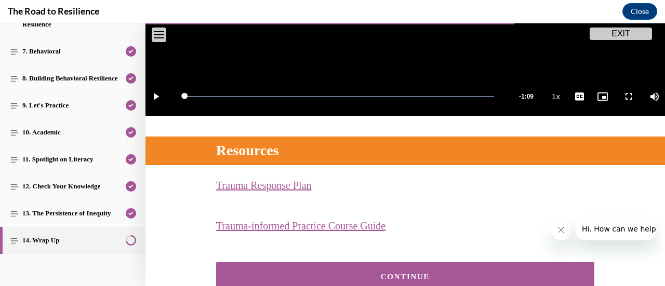
click at [399, 273] on div "CONTINUE" at bounding box center [405, 277] width 346 height 8
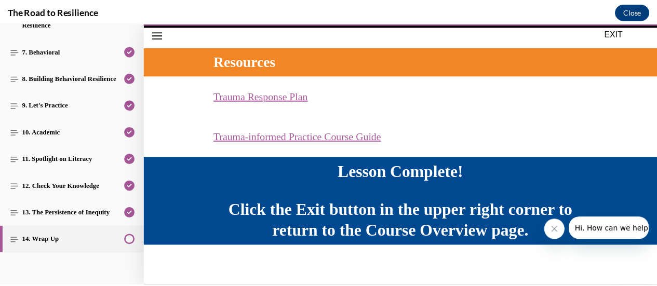
scroll to position [407, 0]
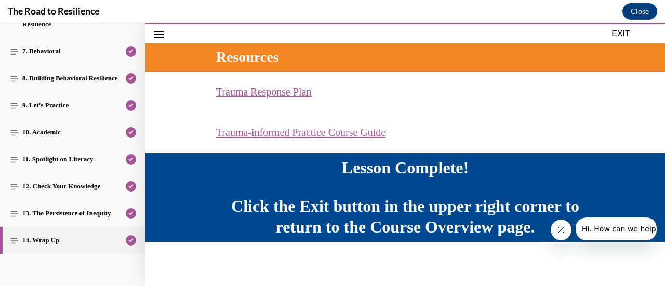
click at [616, 33] on button "EXIT" at bounding box center [620, 34] width 62 height 12
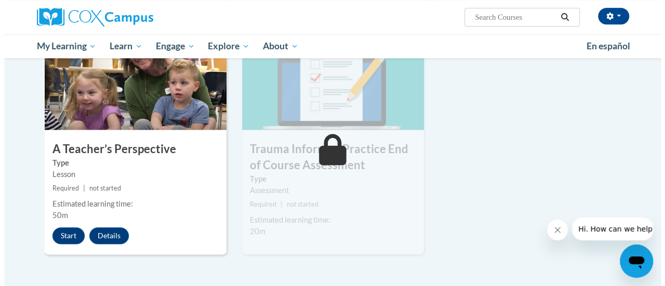
scroll to position [510, 0]
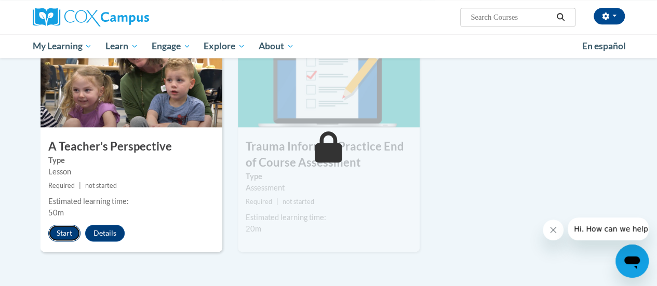
click at [54, 231] on button "Start" at bounding box center [64, 233] width 32 height 17
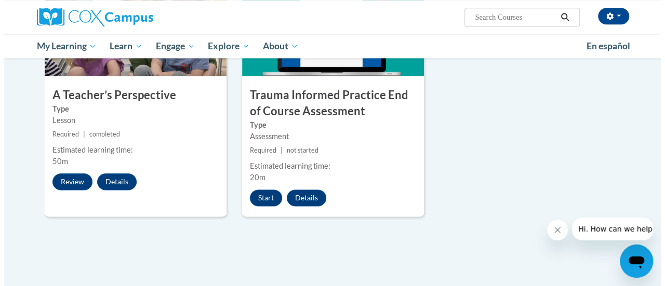
scroll to position [574, 0]
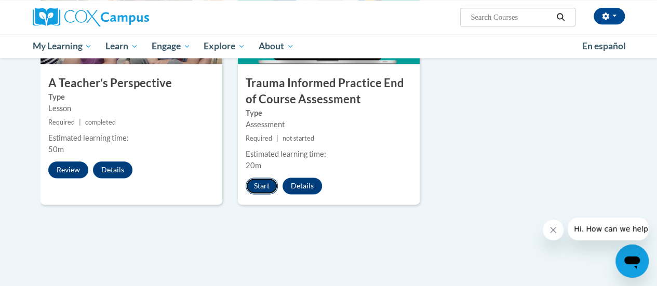
click at [259, 187] on button "Start" at bounding box center [262, 186] width 32 height 17
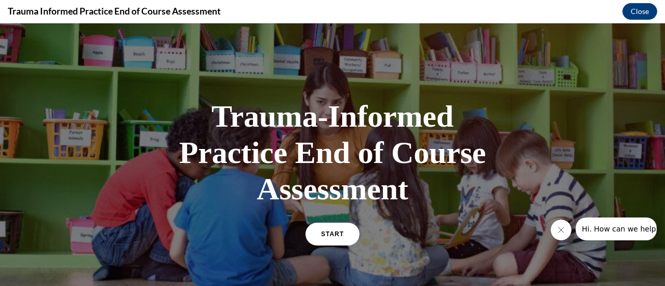
scroll to position [0, 0]
click at [336, 238] on link "START" at bounding box center [332, 234] width 57 height 24
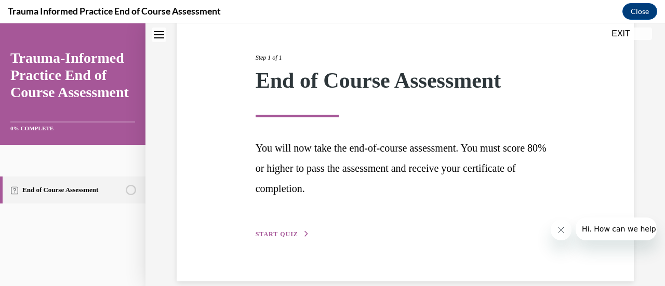
scroll to position [131, 0]
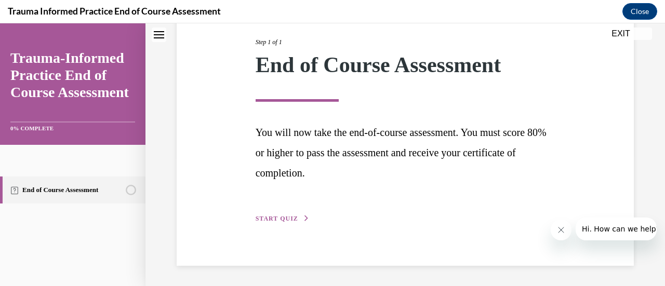
click at [277, 219] on span "START QUIZ" at bounding box center [276, 218] width 43 height 7
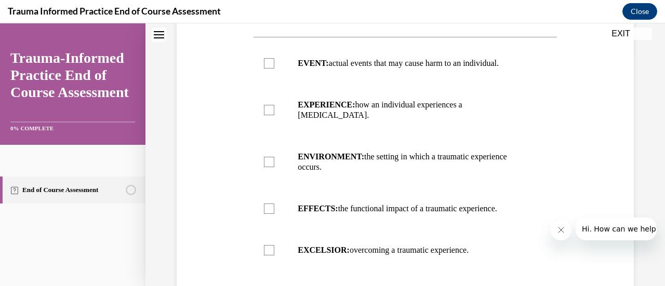
scroll to position [236, 0]
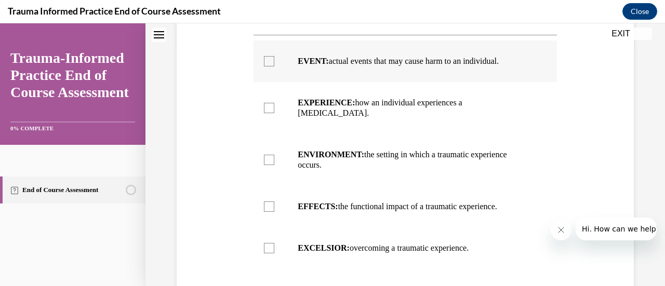
click at [273, 62] on label "EVENT: actual events that may cause harm to an individual." at bounding box center [404, 62] width 303 height 42
click at [273, 62] on input "EVENT: actual events that may cause harm to an individual." at bounding box center [269, 61] width 10 height 10
checkbox input "true"
click at [271, 105] on div at bounding box center [269, 108] width 10 height 10
click at [271, 105] on input "EXPERIENCE: how an individual experiences a stressor." at bounding box center [269, 108] width 10 height 10
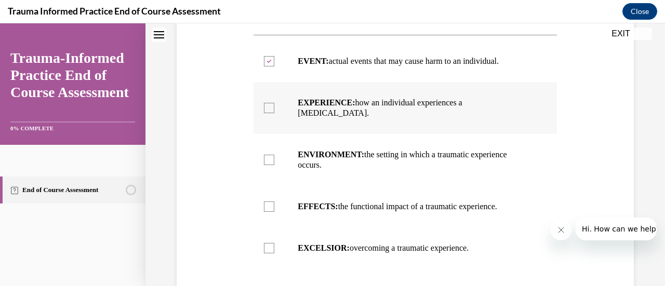
checkbox input "true"
click at [267, 155] on div at bounding box center [269, 160] width 10 height 10
click at [267, 155] on input "ENVIRONMENT: the setting in which a traumatic experience occurs." at bounding box center [269, 160] width 10 height 10
checkbox input "true"
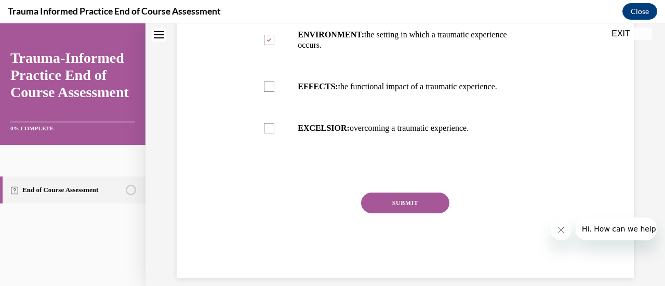
click at [407, 195] on button "SUBMIT" at bounding box center [405, 203] width 88 height 21
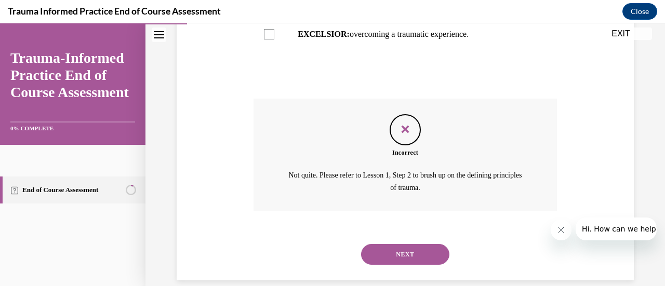
scroll to position [453, 0]
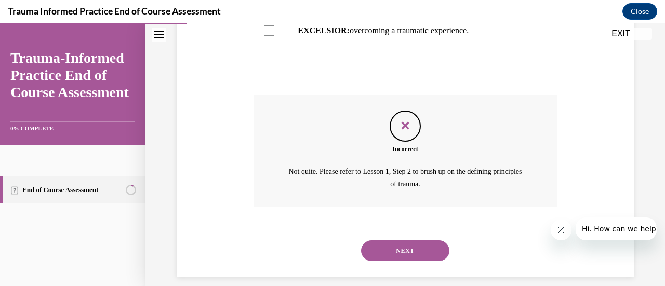
click at [405, 240] on button "NEXT" at bounding box center [405, 250] width 88 height 21
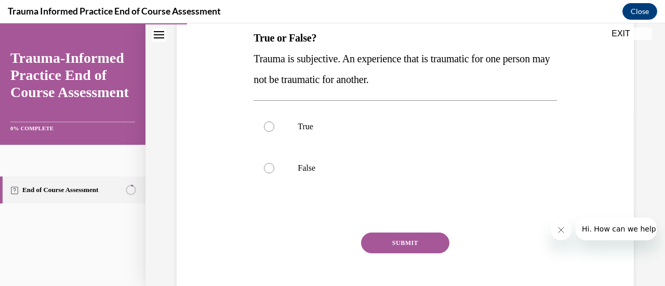
scroll to position [180, 0]
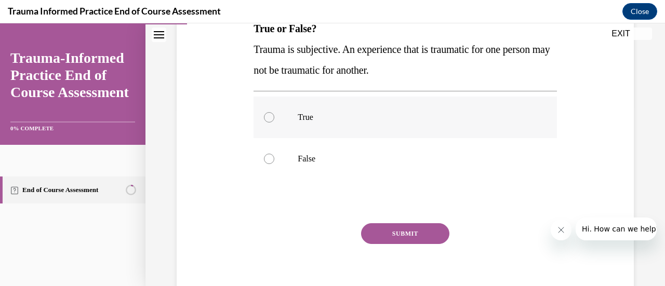
click at [303, 115] on p "True" at bounding box center [414, 117] width 233 height 10
click at [274, 115] on input "True" at bounding box center [269, 117] width 10 height 10
radio input "true"
click at [415, 238] on button "SUBMIT" at bounding box center [405, 233] width 88 height 21
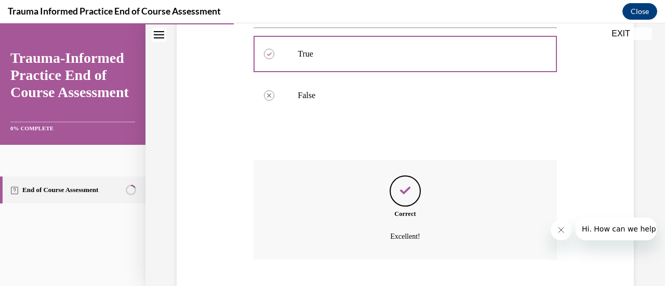
scroll to position [306, 0]
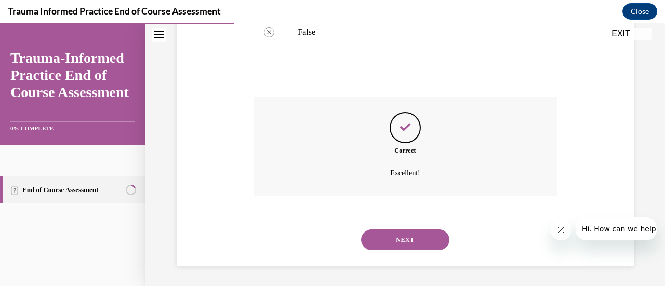
click at [381, 250] on button "NEXT" at bounding box center [405, 240] width 88 height 21
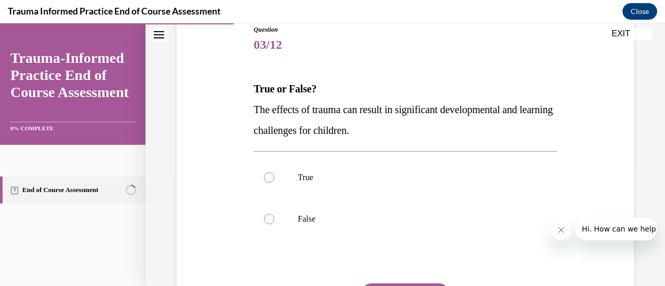
scroll to position [133, 0]
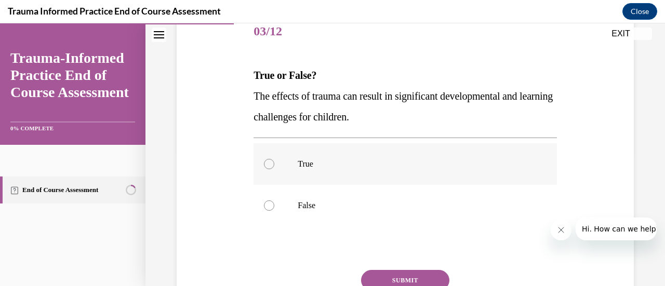
click at [306, 164] on p "True" at bounding box center [414, 164] width 233 height 10
click at [274, 164] on input "True" at bounding box center [269, 164] width 10 height 10
radio input "true"
click at [414, 273] on button "SUBMIT" at bounding box center [405, 280] width 88 height 21
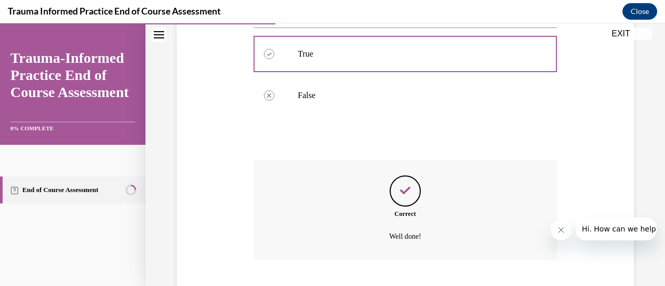
scroll to position [306, 0]
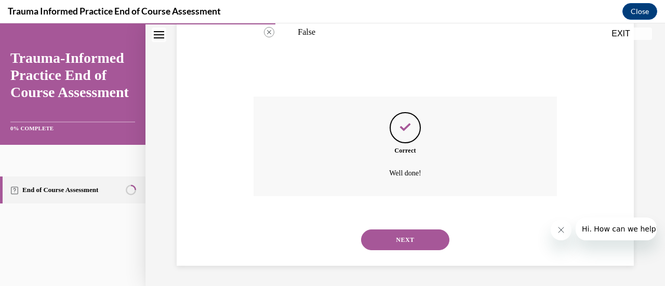
click at [405, 235] on button "NEXT" at bounding box center [405, 240] width 88 height 21
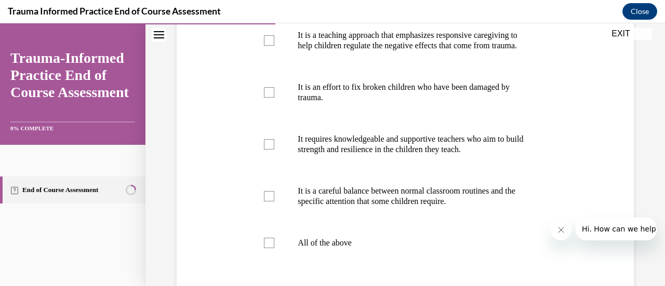
scroll to position [263, 0]
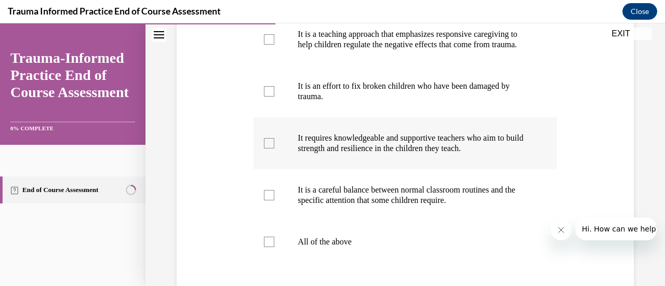
click at [268, 149] on div at bounding box center [269, 143] width 10 height 10
click at [268, 149] on input "It requires knowledgeable and supportive teachers who aim to build strength and…" at bounding box center [269, 143] width 10 height 10
checkbox input "true"
click at [266, 200] on div at bounding box center [269, 195] width 10 height 10
click at [266, 200] on input "It is a careful balance between normal classroom routines and the specific atte…" at bounding box center [269, 195] width 10 height 10
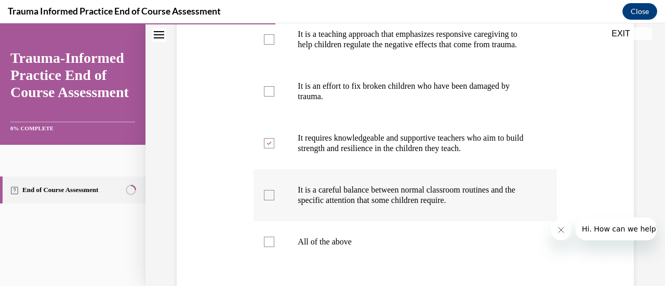
checkbox input "true"
click at [269, 43] on div at bounding box center [269, 39] width 10 height 10
click at [269, 43] on input "It is a teaching approach that emphasizes responsive caregiving to help childre…" at bounding box center [269, 39] width 10 height 10
checkbox input "true"
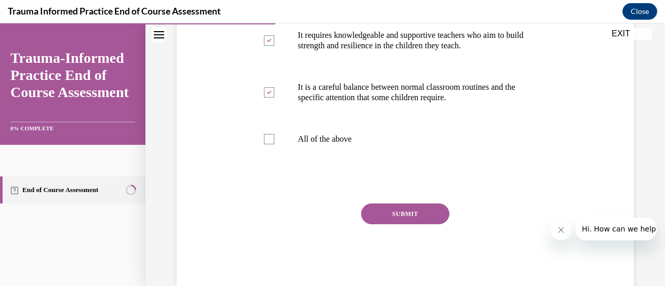
click at [413, 219] on button "SUBMIT" at bounding box center [405, 214] width 88 height 21
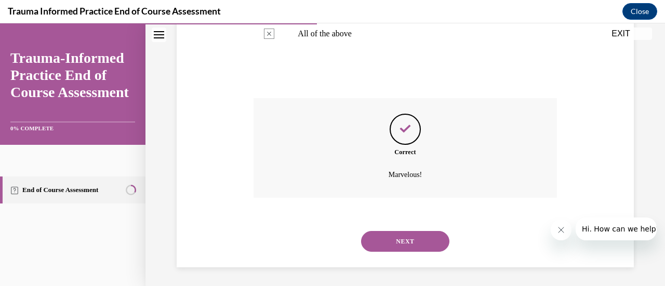
scroll to position [483, 0]
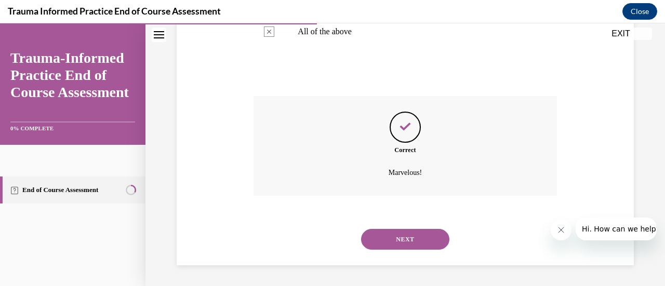
click at [410, 242] on button "NEXT" at bounding box center [405, 239] width 88 height 21
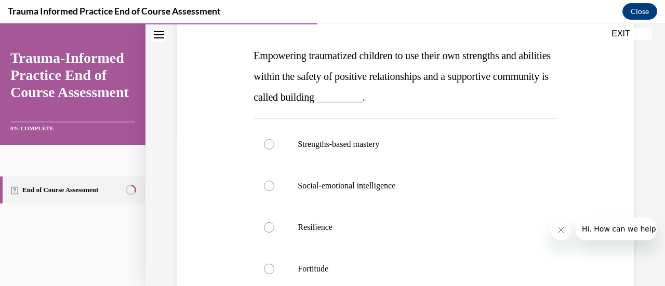
scroll to position [152, 0]
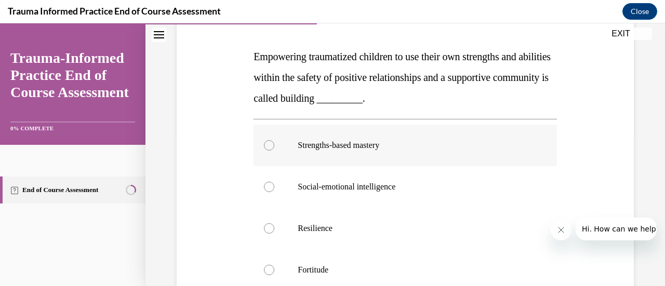
click at [389, 140] on p "Strengths-based mastery" at bounding box center [414, 145] width 233 height 10
click at [274, 140] on input "Strengths-based mastery" at bounding box center [269, 145] width 10 height 10
radio input "true"
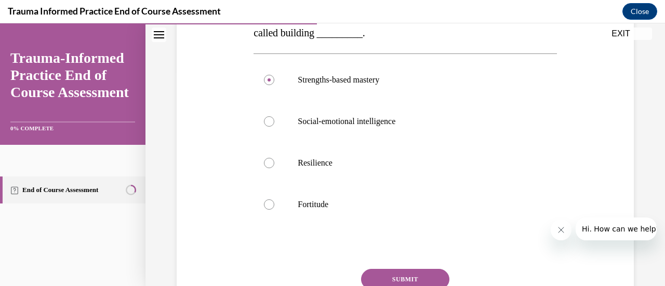
scroll to position [244, 0]
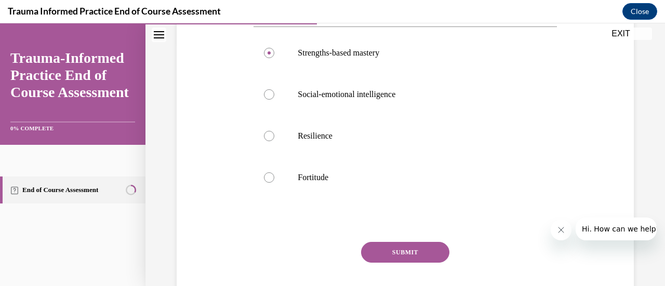
click at [395, 248] on button "SUBMIT" at bounding box center [405, 252] width 88 height 21
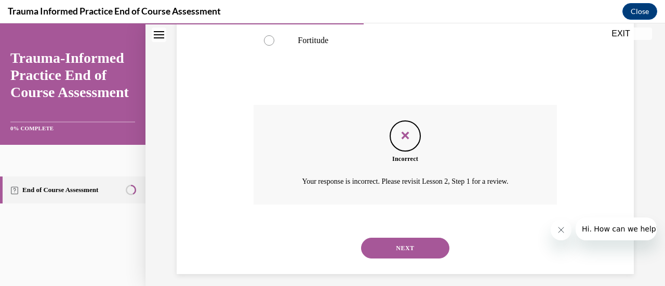
scroll to position [389, 0]
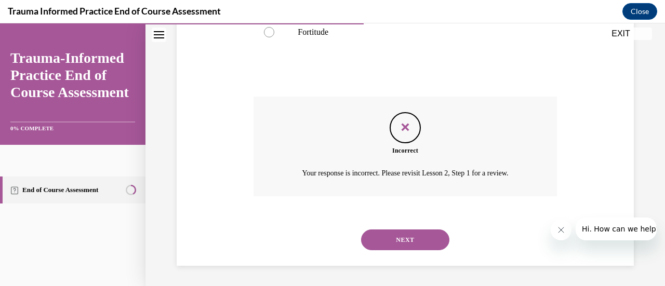
click at [418, 239] on button "NEXT" at bounding box center [405, 240] width 88 height 21
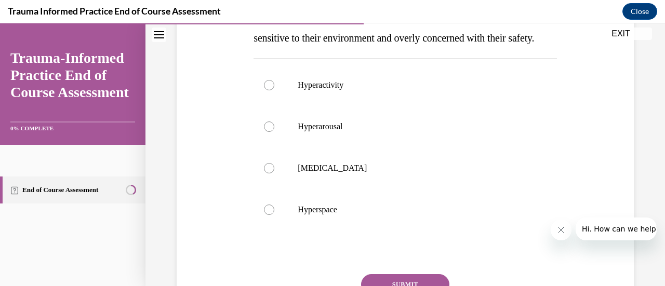
scroll to position [190, 0]
click at [307, 174] on p "Hyperhidrosis" at bounding box center [414, 169] width 233 height 10
click at [274, 174] on input "Hyperhidrosis" at bounding box center [269, 169] width 10 height 10
radio input "true"
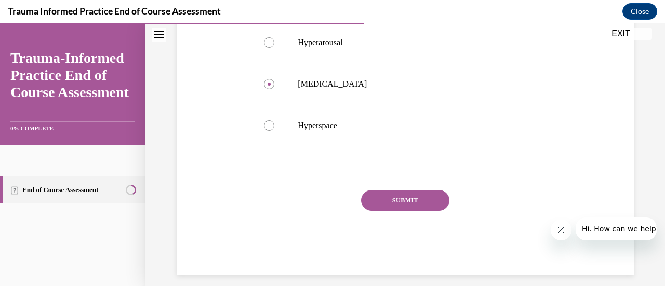
click at [399, 211] on button "SUBMIT" at bounding box center [405, 200] width 88 height 21
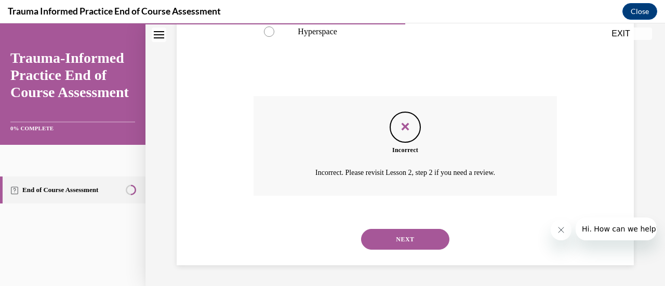
scroll to position [389, 0]
click at [412, 239] on button "NEXT" at bounding box center [405, 239] width 88 height 21
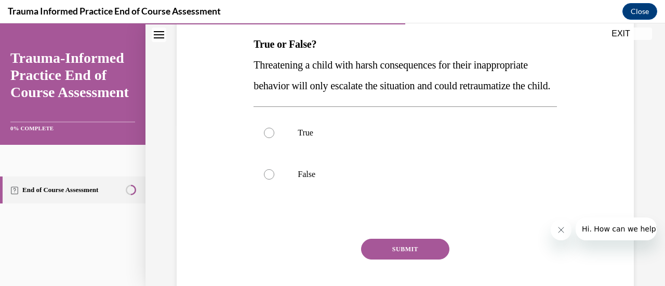
scroll to position [153, 0]
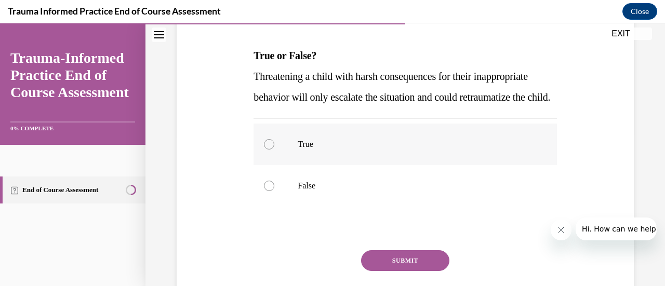
click at [309, 150] on p "True" at bounding box center [414, 144] width 233 height 10
click at [274, 150] on input "True" at bounding box center [269, 144] width 10 height 10
radio input "true"
click at [395, 271] on button "SUBMIT" at bounding box center [405, 260] width 88 height 21
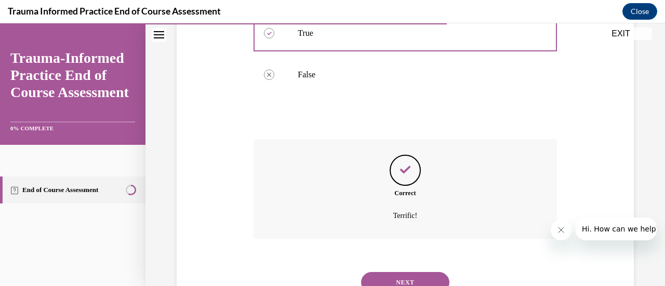
scroll to position [327, 0]
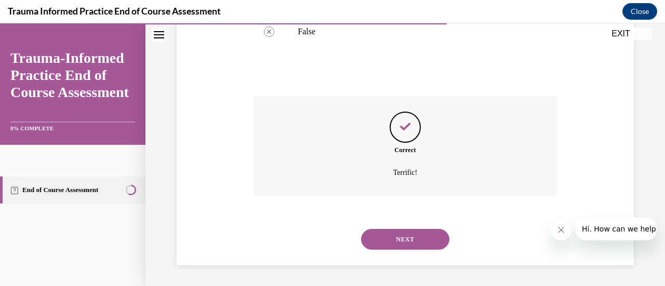
click at [402, 245] on button "NEXT" at bounding box center [405, 239] width 88 height 21
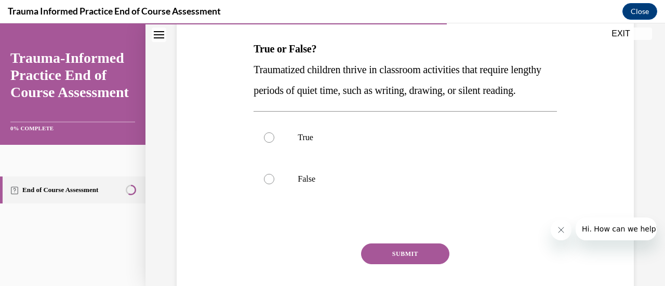
scroll to position [159, 0]
click at [290, 200] on label "False" at bounding box center [404, 180] width 303 height 42
click at [274, 185] on input "False" at bounding box center [269, 179] width 10 height 10
radio input "true"
click at [415, 265] on button "SUBMIT" at bounding box center [405, 254] width 88 height 21
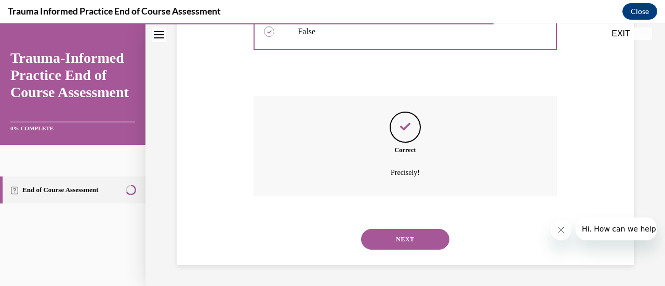
scroll to position [327, 0]
click at [412, 244] on button "NEXT" at bounding box center [405, 239] width 88 height 21
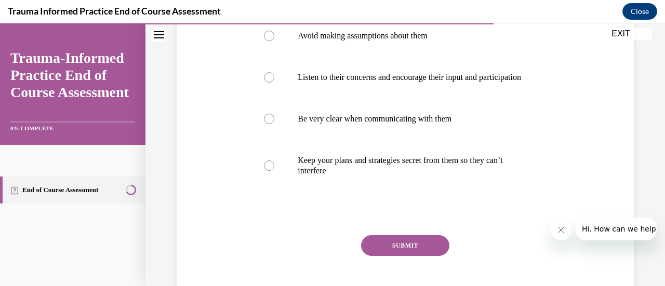
scroll to position [238, 0]
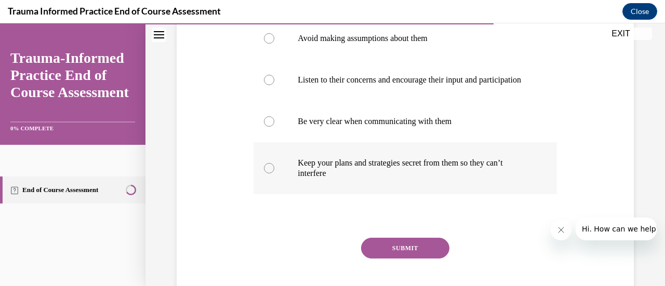
click at [270, 173] on div at bounding box center [269, 168] width 10 height 10
click at [270, 173] on input "Keep your plans and strategies secret from them so they can’t interfere" at bounding box center [269, 168] width 10 height 10
radio input "true"
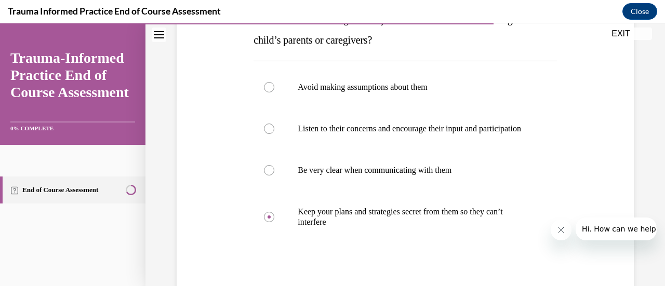
scroll to position [189, 0]
click at [380, 90] on p "Avoid making assumptions about them" at bounding box center [414, 88] width 233 height 10
click at [274, 90] on input "Avoid making assumptions about them" at bounding box center [269, 88] width 10 height 10
radio input "true"
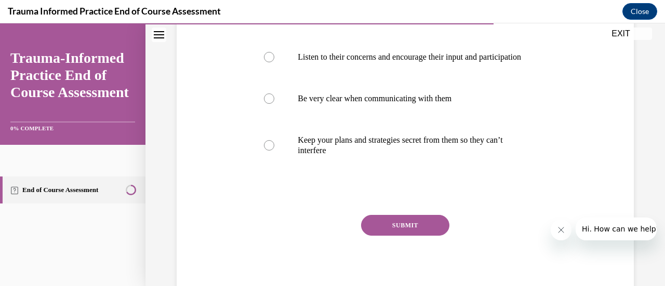
scroll to position [275, 0]
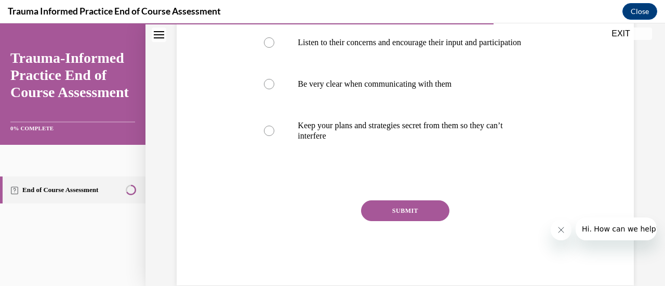
click at [411, 221] on button "SUBMIT" at bounding box center [405, 210] width 88 height 21
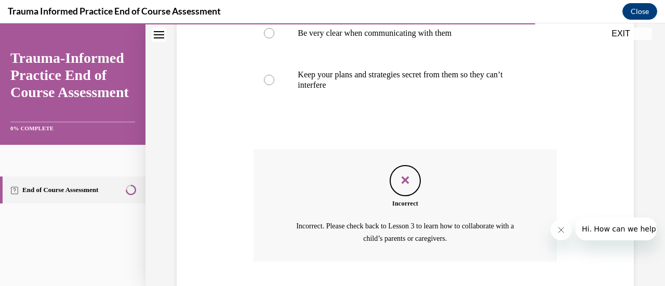
scroll to position [401, 0]
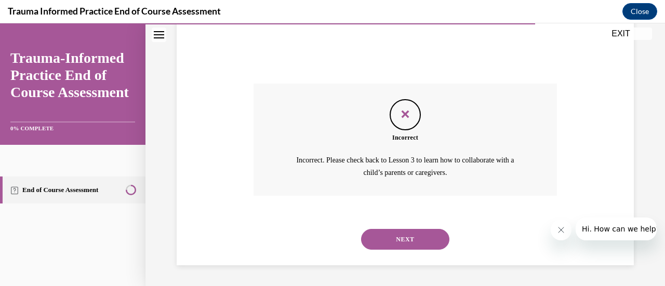
click at [413, 238] on button "NEXT" at bounding box center [405, 239] width 88 height 21
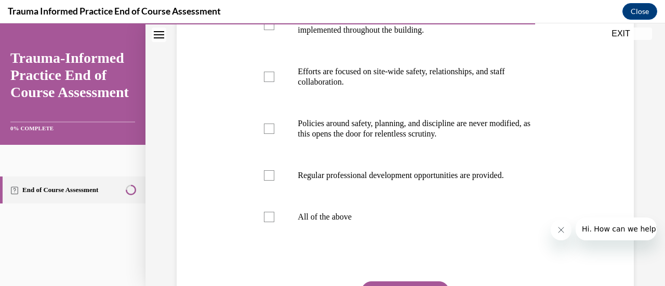
scroll to position [255, 0]
click at [273, 239] on label "All of the above" at bounding box center [404, 218] width 303 height 42
click at [273, 223] on input "All of the above" at bounding box center [269, 218] width 10 height 10
checkbox input "true"
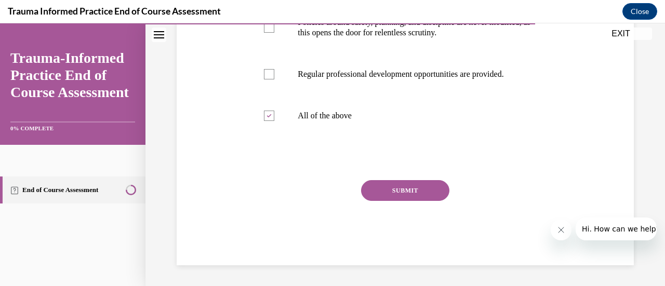
click at [395, 194] on button "SUBMIT" at bounding box center [405, 190] width 88 height 21
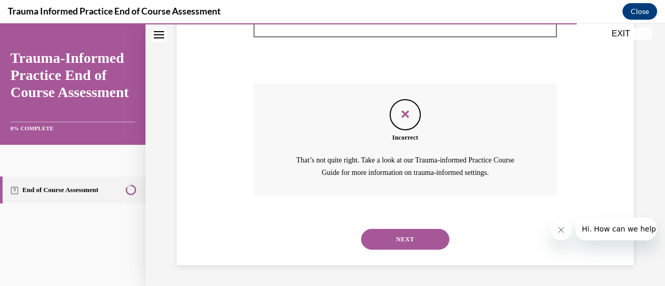
scroll to position [474, 0]
click at [405, 243] on button "NEXT" at bounding box center [405, 239] width 88 height 21
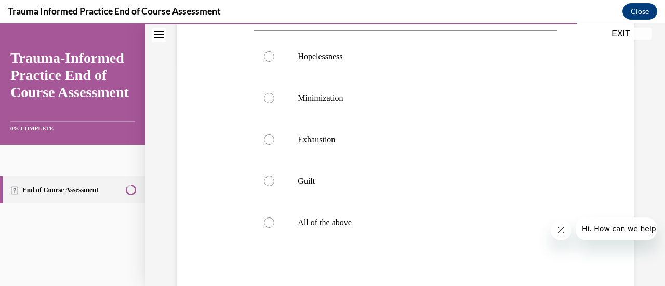
scroll to position [225, 0]
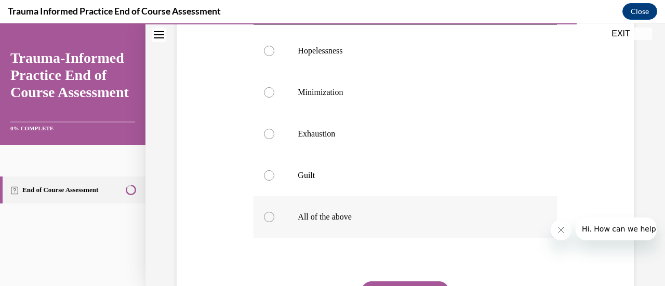
click at [271, 220] on div at bounding box center [269, 217] width 10 height 10
click at [271, 220] on input "All of the above" at bounding box center [269, 217] width 10 height 10
radio input "true"
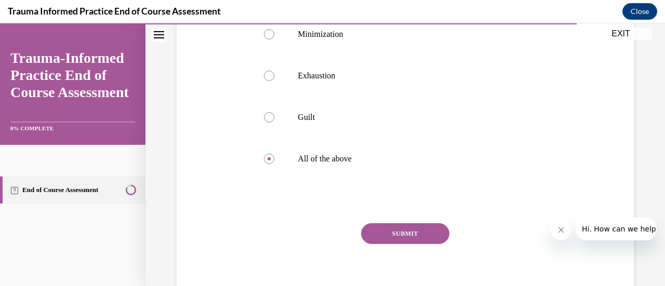
scroll to position [307, 0]
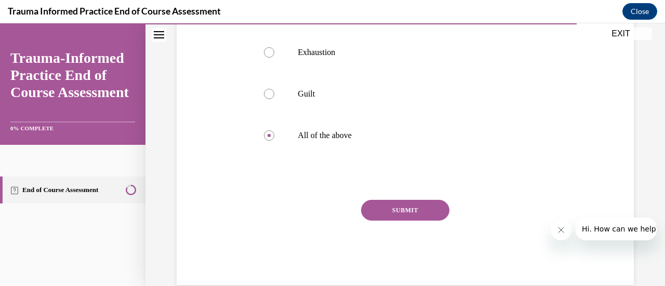
click at [386, 206] on button "SUBMIT" at bounding box center [405, 210] width 88 height 21
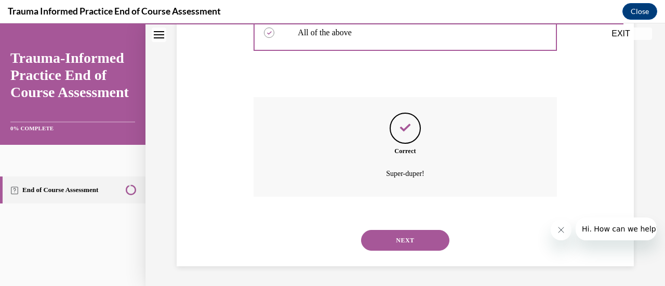
scroll to position [410, 0]
click at [413, 243] on button "NEXT" at bounding box center [405, 240] width 88 height 21
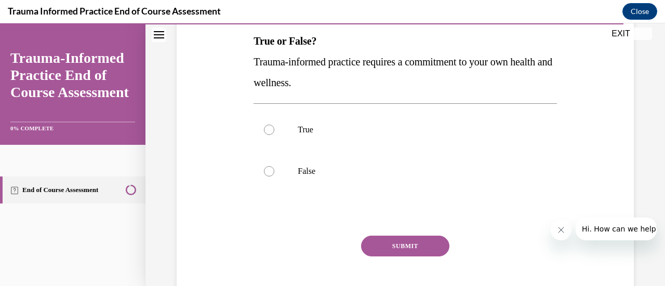
scroll to position [169, 0]
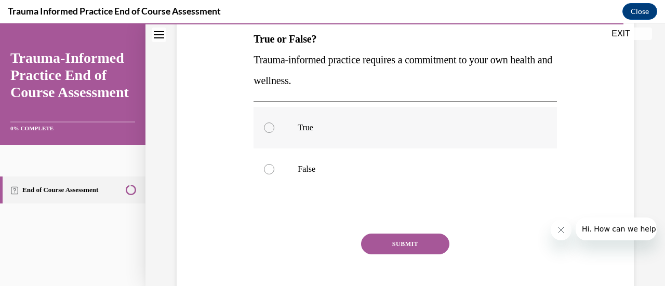
click at [301, 130] on p "True" at bounding box center [414, 128] width 233 height 10
click at [274, 130] on input "True" at bounding box center [269, 128] width 10 height 10
radio input "true"
click at [401, 244] on button "SUBMIT" at bounding box center [405, 244] width 88 height 21
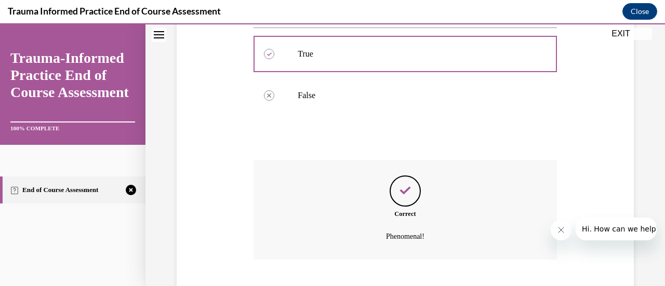
scroll to position [306, 0]
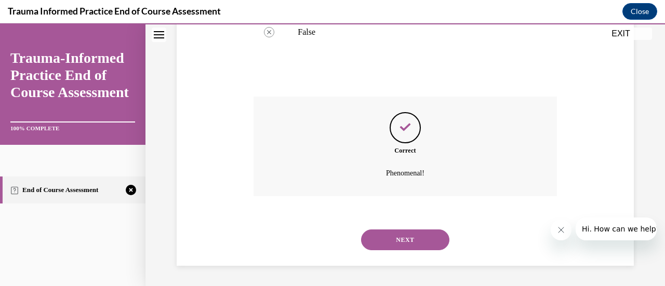
click at [395, 240] on button "NEXT" at bounding box center [405, 240] width 88 height 21
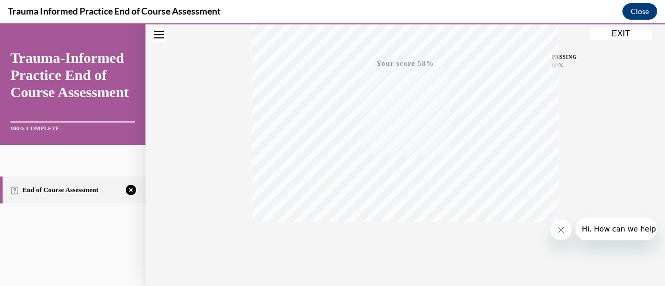
scroll to position [269, 0]
click at [399, 221] on icon "button" at bounding box center [405, 223] width 37 height 11
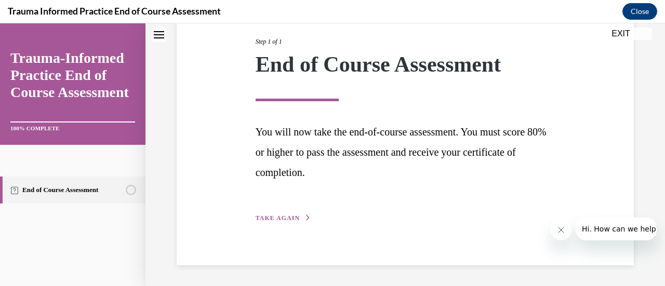
scroll to position [131, 0]
click at [277, 216] on span "TAKE AGAIN" at bounding box center [277, 218] width 44 height 7
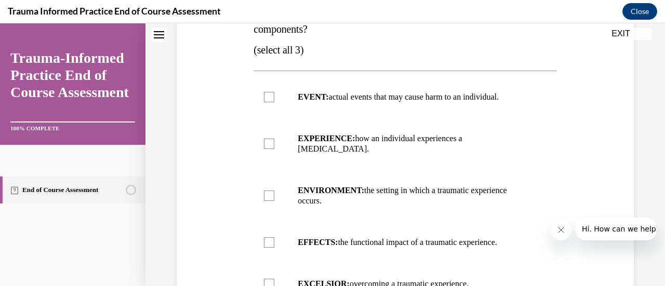
scroll to position [198, 0]
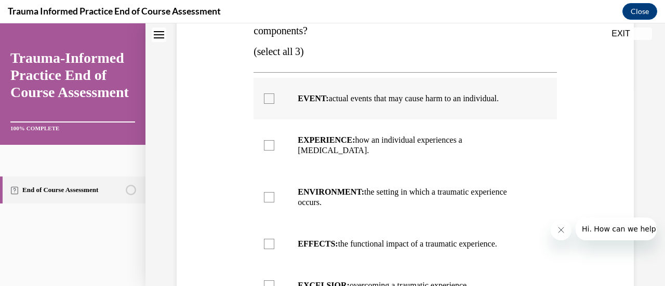
click at [268, 99] on div at bounding box center [269, 98] width 10 height 10
click at [268, 99] on input "EVENT: actual events that may cause harm to an individual." at bounding box center [269, 98] width 10 height 10
checkbox input "true"
click at [268, 140] on div at bounding box center [269, 145] width 10 height 10
click at [268, 140] on input "EXPERIENCE: how an individual experiences a stressor." at bounding box center [269, 145] width 10 height 10
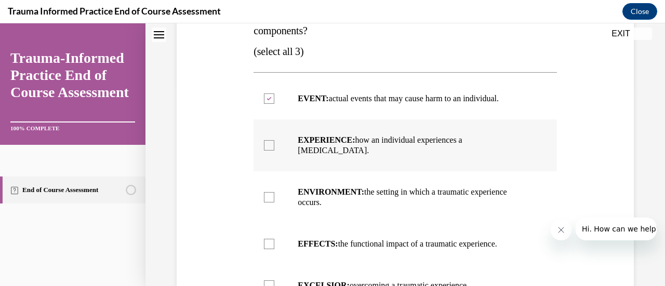
checkbox input "true"
click at [268, 192] on div at bounding box center [269, 197] width 10 height 10
click at [268, 192] on input "ENVIRONMENT: the setting in which a traumatic experience occurs." at bounding box center [269, 197] width 10 height 10
checkbox input "true"
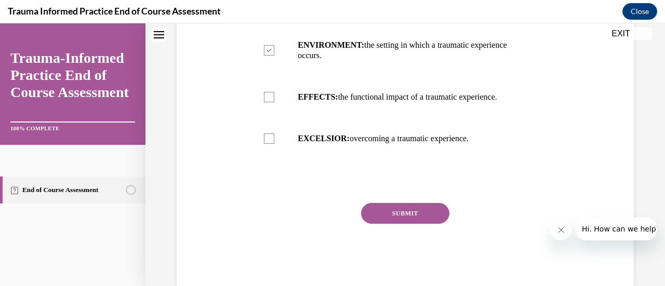
scroll to position [357, 0]
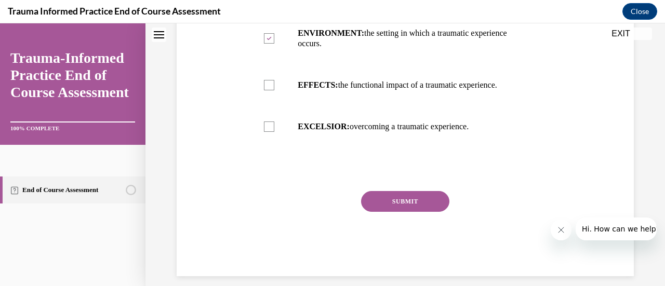
click at [412, 196] on button "SUBMIT" at bounding box center [405, 201] width 88 height 21
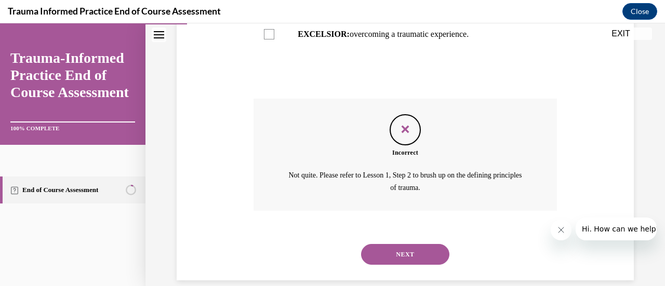
scroll to position [453, 0]
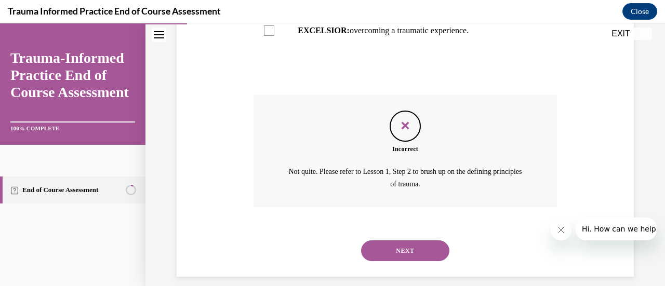
click at [412, 240] on button "NEXT" at bounding box center [405, 250] width 88 height 21
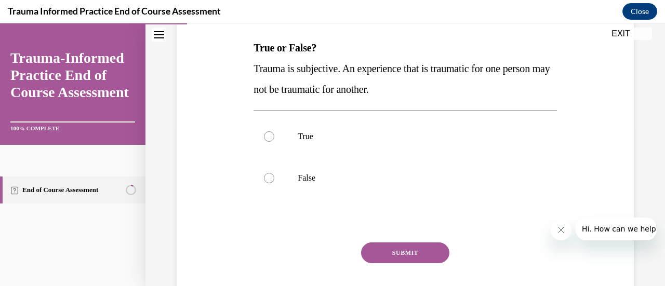
scroll to position [162, 0]
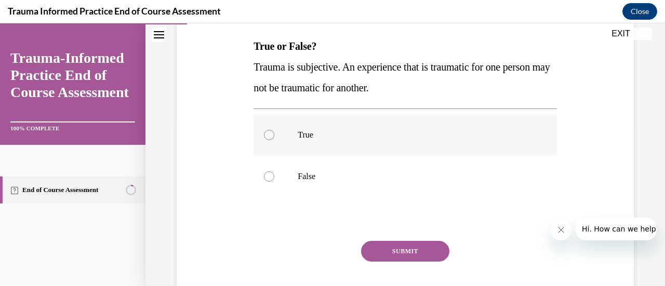
click at [309, 129] on label "True" at bounding box center [404, 135] width 303 height 42
click at [274, 130] on input "True" at bounding box center [269, 135] width 10 height 10
radio input "true"
click at [409, 248] on button "SUBMIT" at bounding box center [405, 251] width 88 height 21
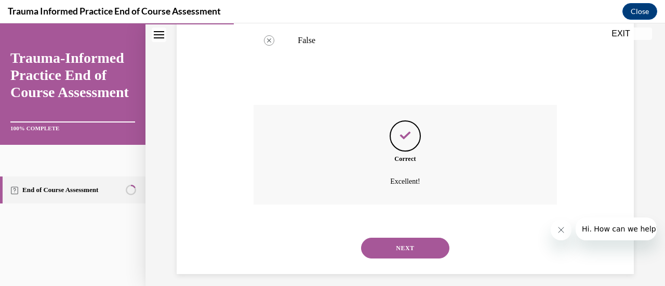
scroll to position [306, 0]
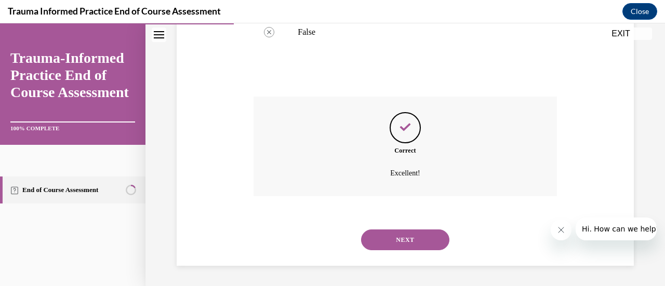
click at [409, 248] on button "NEXT" at bounding box center [405, 240] width 88 height 21
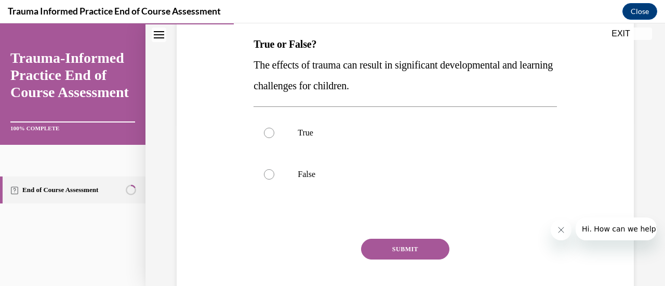
scroll to position [166, 0]
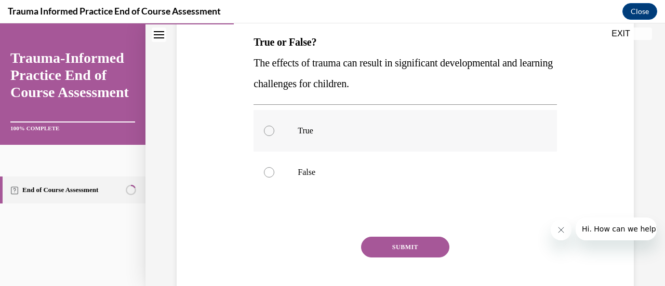
click at [298, 126] on p "True" at bounding box center [414, 131] width 233 height 10
click at [274, 126] on input "True" at bounding box center [269, 131] width 10 height 10
radio input "true"
click at [414, 245] on button "SUBMIT" at bounding box center [405, 247] width 88 height 21
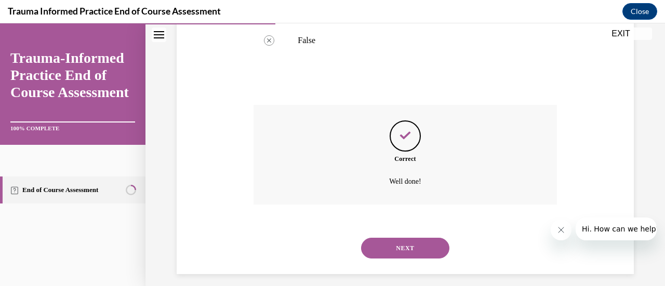
scroll to position [306, 0]
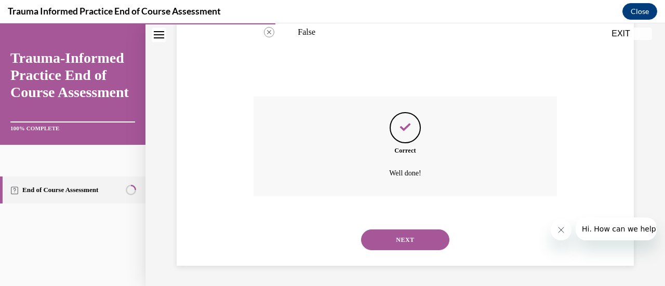
click at [414, 245] on button "NEXT" at bounding box center [405, 240] width 88 height 21
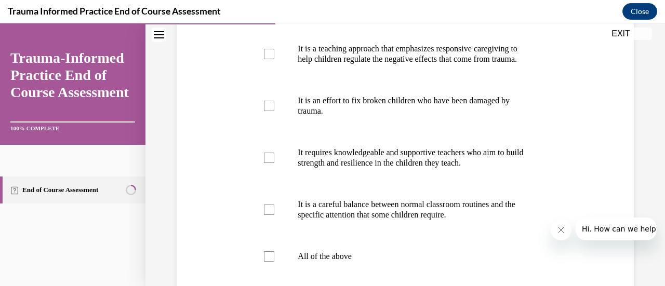
scroll to position [247, 0]
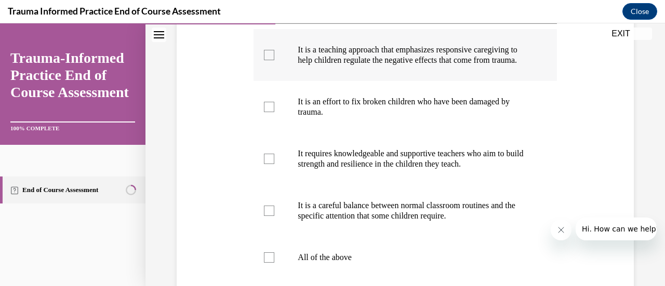
click at [266, 60] on div at bounding box center [269, 55] width 10 height 10
click at [266, 60] on input "It is a teaching approach that emphasizes responsive caregiving to help childre…" at bounding box center [269, 55] width 10 height 10
checkbox input "true"
click at [267, 164] on div at bounding box center [269, 159] width 10 height 10
click at [267, 164] on input "It requires knowledgeable and supportive teachers who aim to build strength and…" at bounding box center [269, 159] width 10 height 10
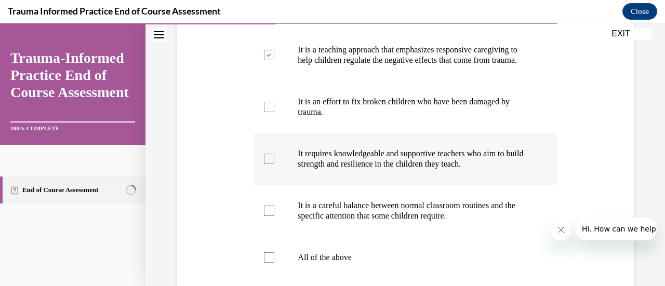
checkbox input "true"
click at [269, 216] on div at bounding box center [269, 211] width 10 height 10
click at [269, 216] on input "It is a careful balance between normal classroom routines and the specific atte…" at bounding box center [269, 211] width 10 height 10
checkbox input "true"
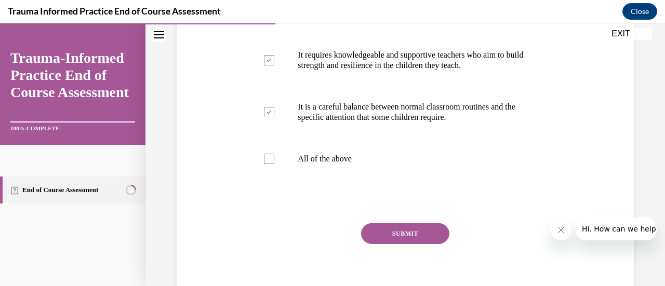
scroll to position [393, 0]
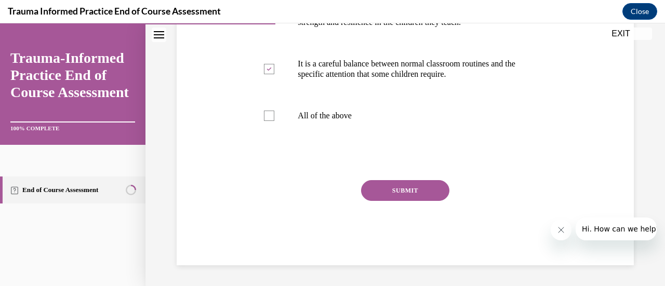
click at [415, 198] on button "SUBMIT" at bounding box center [405, 190] width 88 height 21
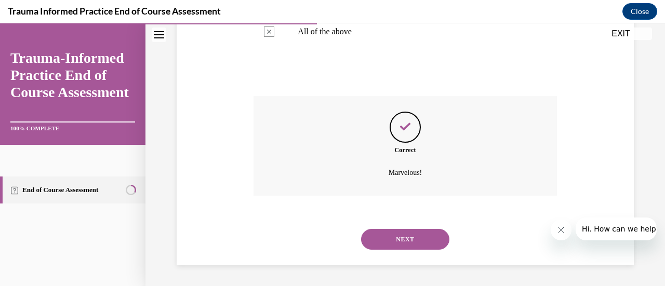
scroll to position [483, 0]
click at [408, 238] on button "NEXT" at bounding box center [405, 239] width 88 height 21
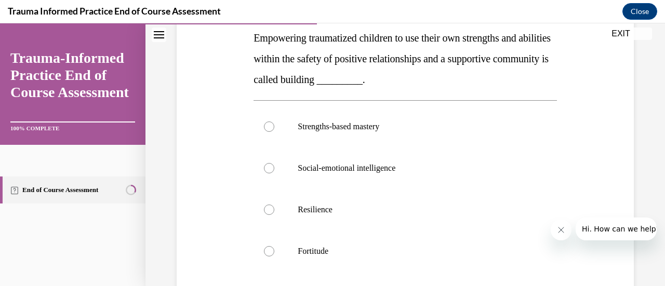
scroll to position [169, 0]
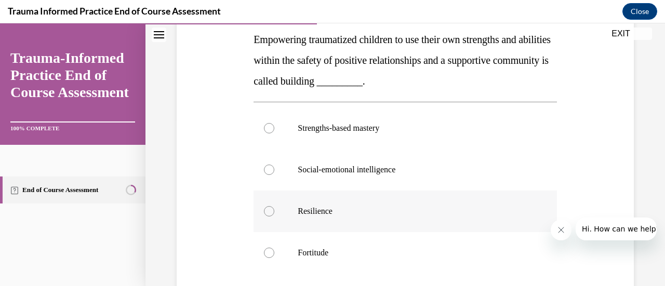
click at [303, 217] on label "Resilience" at bounding box center [404, 212] width 303 height 42
click at [274, 217] on input "Resilience" at bounding box center [269, 211] width 10 height 10
radio input "true"
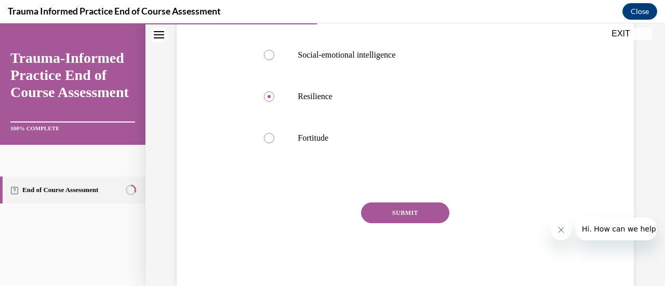
click at [405, 214] on button "SUBMIT" at bounding box center [405, 213] width 88 height 21
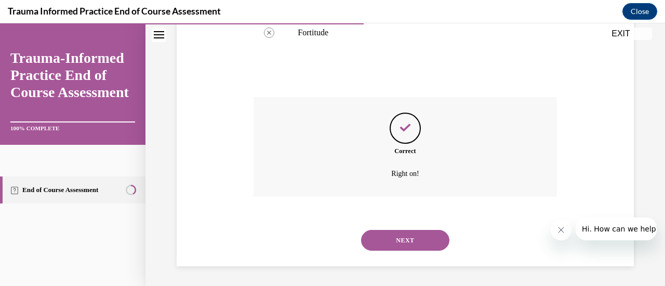
scroll to position [389, 0]
click at [409, 236] on button "NEXT" at bounding box center [405, 240] width 88 height 21
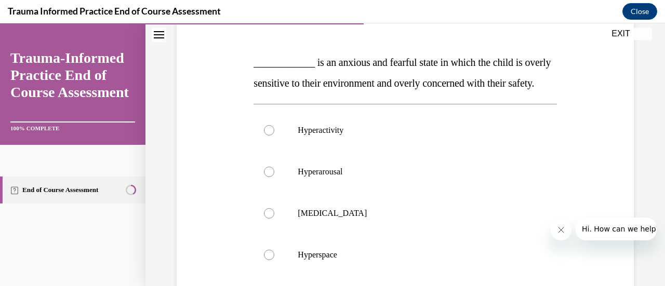
scroll to position [147, 0]
click at [313, 134] on p "Hyperactivity" at bounding box center [414, 129] width 233 height 10
click at [274, 134] on input "Hyperactivity" at bounding box center [269, 129] width 10 height 10
radio input "true"
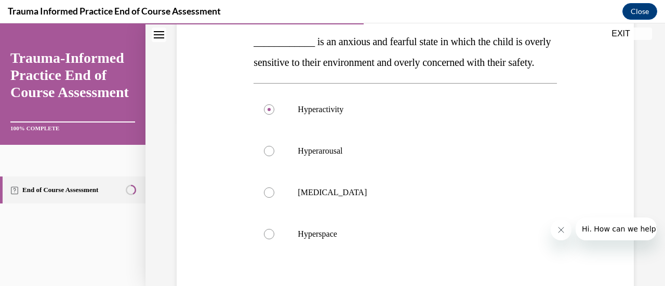
scroll to position [167, 0]
click at [319, 163] on label "Hyperarousal" at bounding box center [404, 151] width 303 height 42
click at [274, 156] on input "Hyperarousal" at bounding box center [269, 150] width 10 height 10
radio input "true"
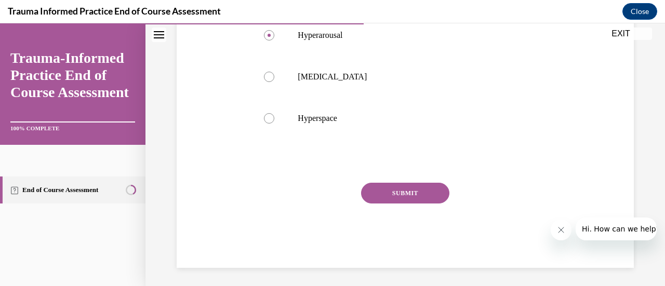
click at [396, 204] on button "SUBMIT" at bounding box center [405, 193] width 88 height 21
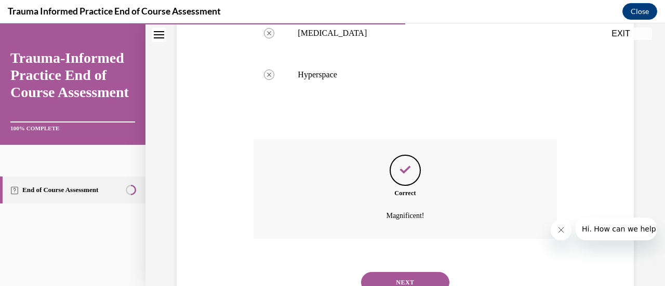
scroll to position [389, 0]
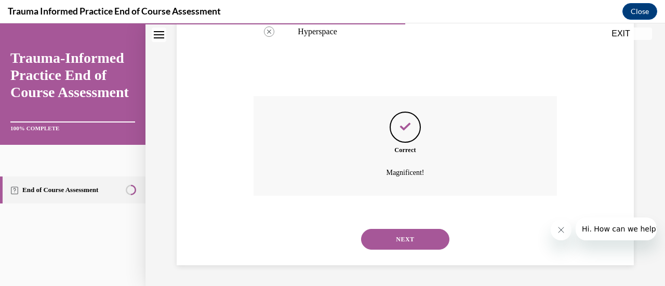
click at [408, 237] on button "NEXT" at bounding box center [405, 239] width 88 height 21
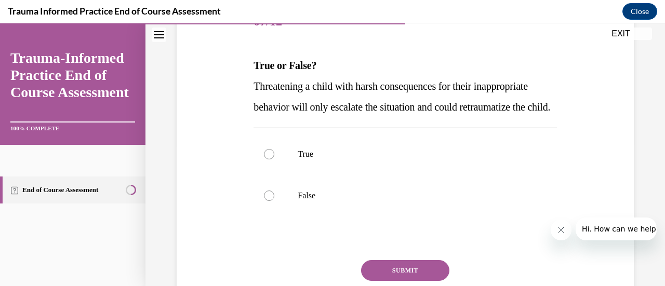
scroll to position [155, 0]
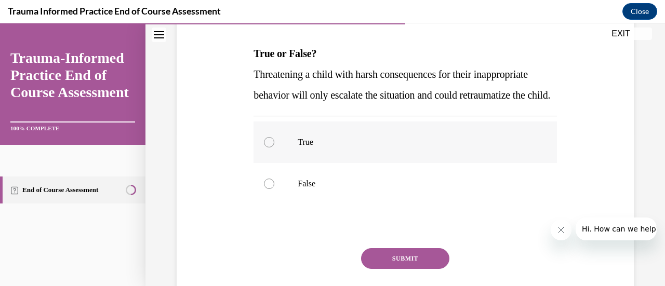
click at [298, 147] on p "True" at bounding box center [414, 142] width 233 height 10
click at [274, 147] on input "True" at bounding box center [269, 142] width 10 height 10
radio input "true"
click at [400, 269] on button "SUBMIT" at bounding box center [405, 258] width 88 height 21
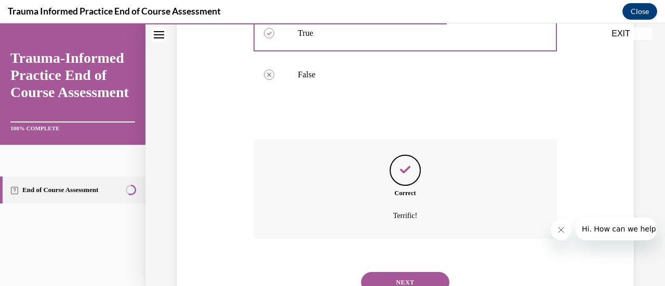
scroll to position [327, 0]
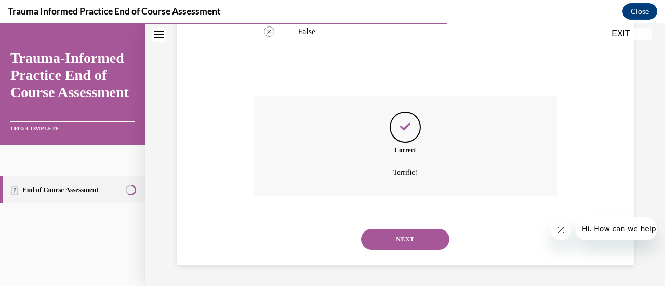
click at [386, 241] on button "NEXT" at bounding box center [405, 239] width 88 height 21
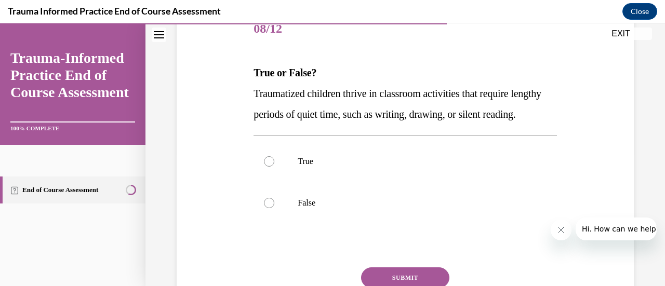
scroll to position [138, 0]
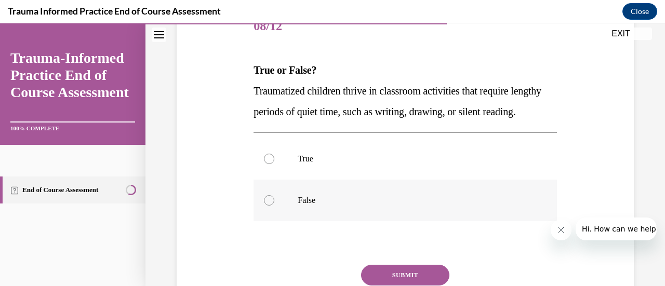
click at [295, 219] on label "False" at bounding box center [404, 201] width 303 height 42
click at [274, 206] on input "False" at bounding box center [269, 200] width 10 height 10
radio input "true"
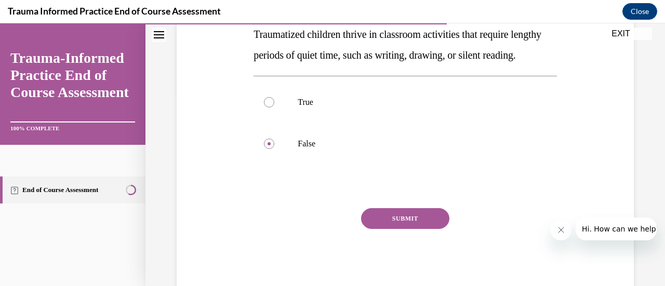
click at [403, 229] on button "SUBMIT" at bounding box center [405, 218] width 88 height 21
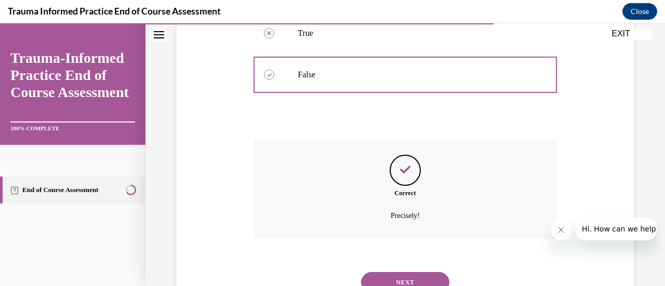
scroll to position [327, 0]
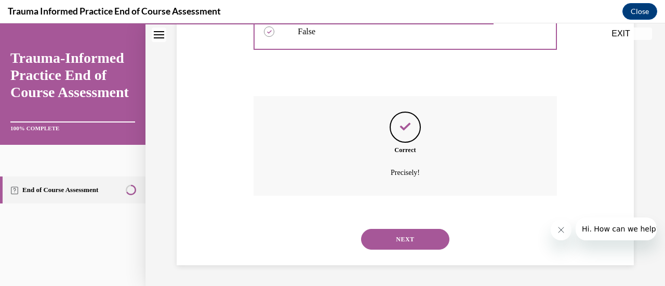
click at [400, 243] on button "NEXT" at bounding box center [405, 239] width 88 height 21
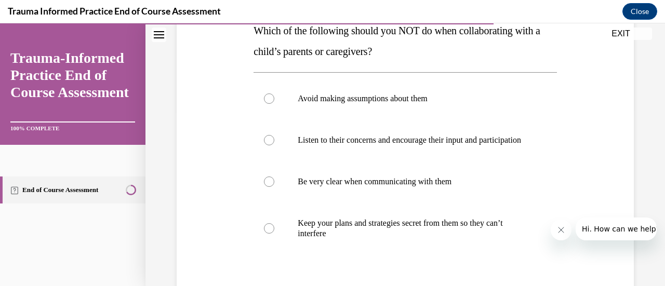
scroll to position [180, 0]
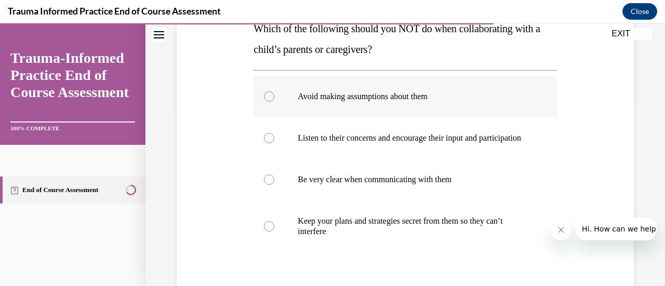
click at [407, 99] on p "Avoid making assumptions about them" at bounding box center [414, 96] width 233 height 10
click at [274, 99] on input "Avoid making assumptions about them" at bounding box center [269, 96] width 10 height 10
radio input "true"
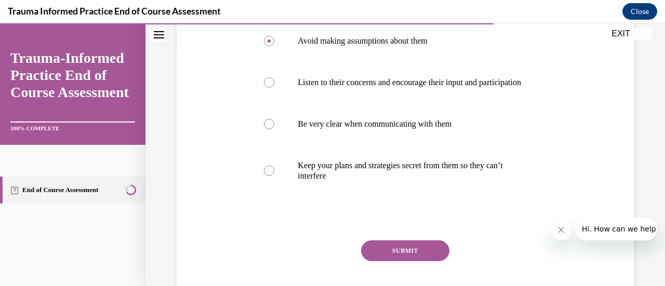
click at [419, 261] on button "SUBMIT" at bounding box center [405, 250] width 88 height 21
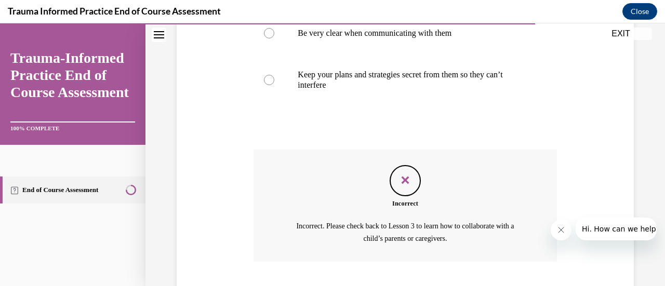
scroll to position [401, 0]
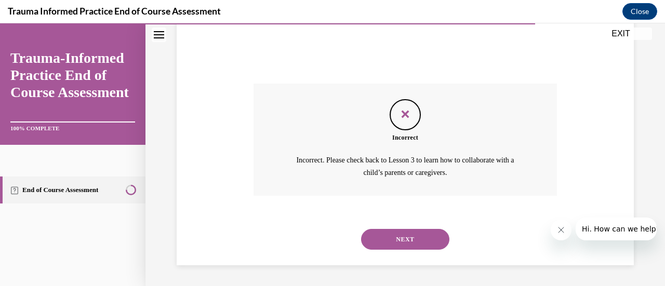
click at [401, 239] on button "NEXT" at bounding box center [405, 239] width 88 height 21
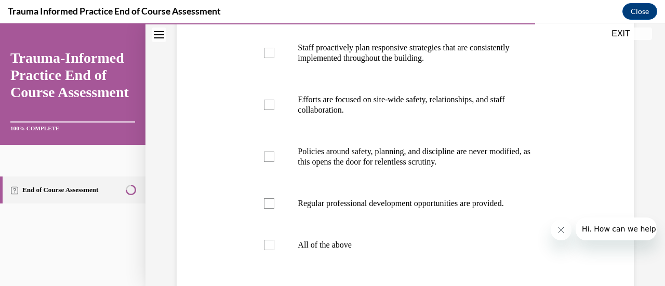
scroll to position [230, 0]
click at [265, 208] on div at bounding box center [269, 202] width 10 height 10
click at [265, 208] on input "Regular professional development opportunities are provided." at bounding box center [269, 202] width 10 height 10
checkbox input "true"
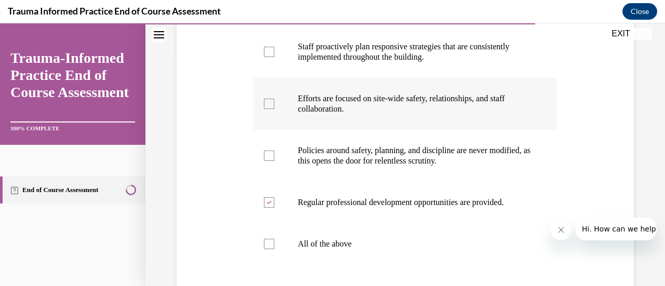
click at [265, 109] on div at bounding box center [269, 104] width 10 height 10
click at [265, 109] on input "Efforts are focused on site-wide safety, relationships, and staff collaboration." at bounding box center [269, 104] width 10 height 10
checkbox input "true"
click at [266, 57] on div at bounding box center [269, 52] width 10 height 10
click at [266, 57] on input "Staff proactively plan responsive strategies that are consistently implemented …" at bounding box center [269, 52] width 10 height 10
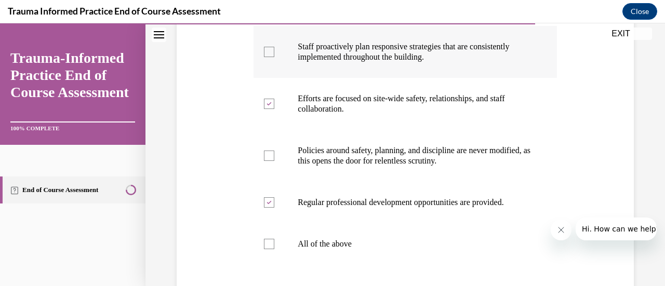
checkbox input "true"
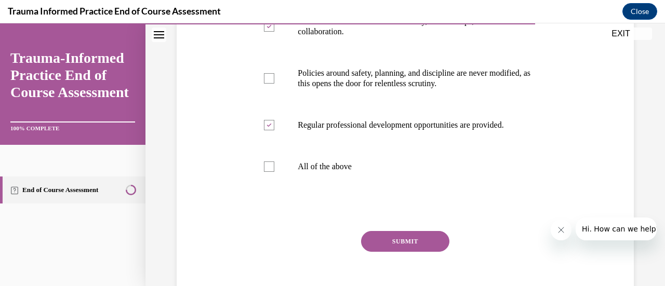
click at [415, 252] on button "SUBMIT" at bounding box center [405, 241] width 88 height 21
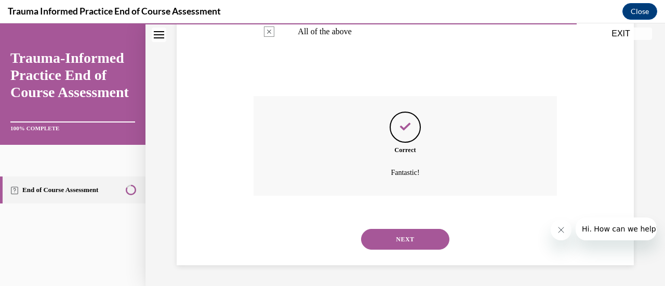
scroll to position [462, 0]
click at [410, 230] on button "NEXT" at bounding box center [405, 239] width 88 height 21
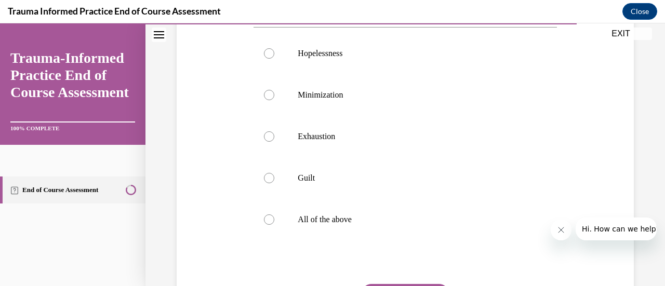
scroll to position [223, 0]
click at [272, 221] on div at bounding box center [269, 219] width 10 height 10
click at [272, 221] on input "All of the above" at bounding box center [269, 219] width 10 height 10
radio input "true"
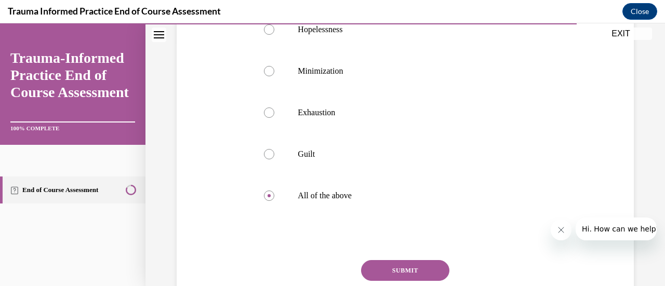
scroll to position [269, 0]
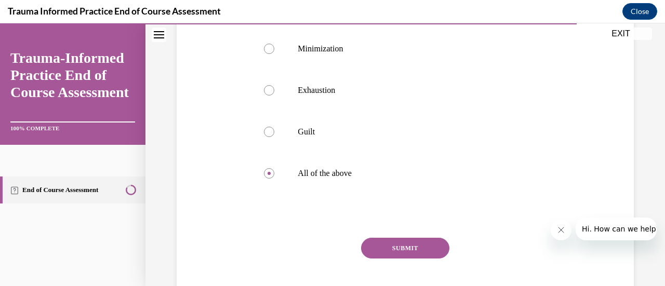
click at [394, 261] on div "SUBMIT" at bounding box center [404, 264] width 303 height 52
click at [388, 240] on button "SUBMIT" at bounding box center [405, 248] width 88 height 21
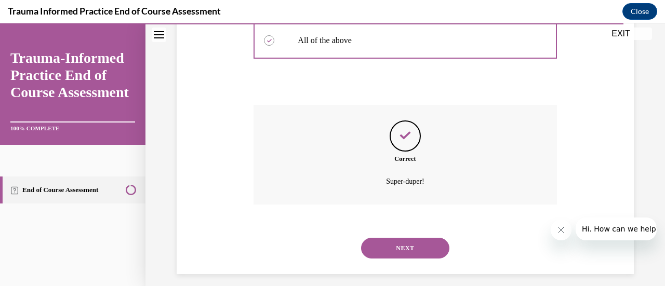
scroll to position [410, 0]
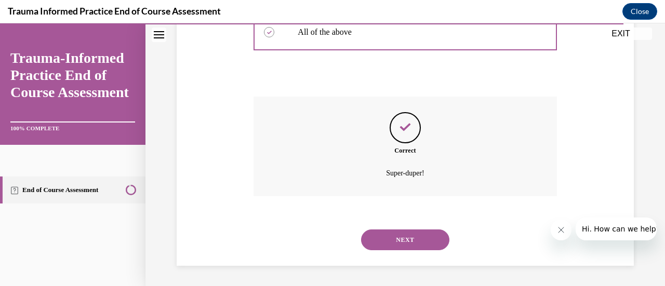
click at [402, 244] on button "NEXT" at bounding box center [405, 240] width 88 height 21
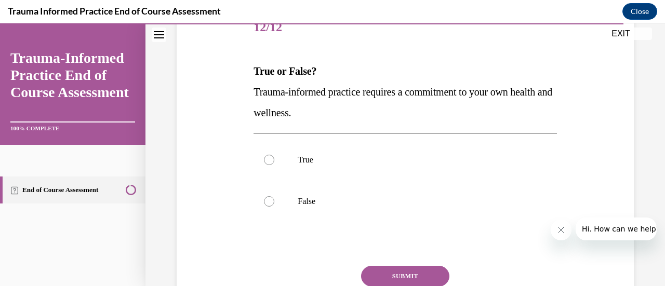
scroll to position [153, 0]
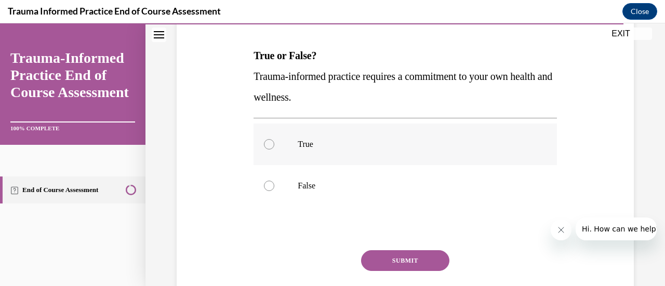
click at [294, 143] on label "True" at bounding box center [404, 145] width 303 height 42
click at [274, 143] on input "True" at bounding box center [269, 144] width 10 height 10
radio input "true"
click at [402, 260] on button "SUBMIT" at bounding box center [405, 260] width 88 height 21
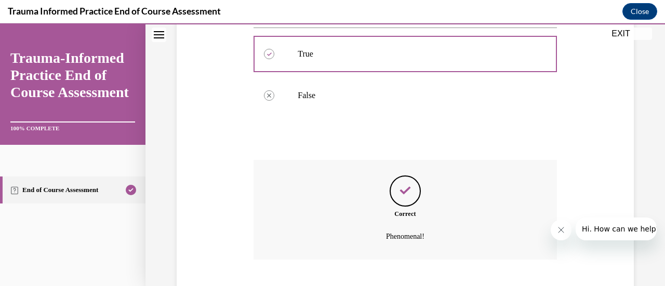
scroll to position [306, 0]
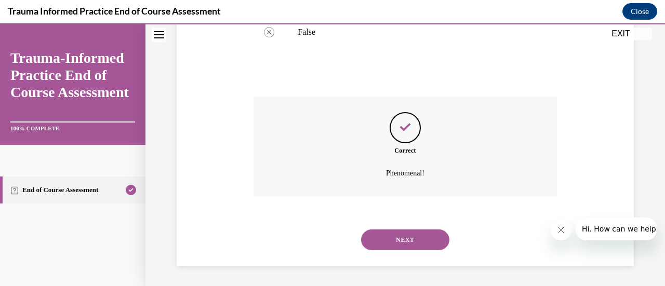
click at [407, 241] on button "NEXT" at bounding box center [405, 240] width 88 height 21
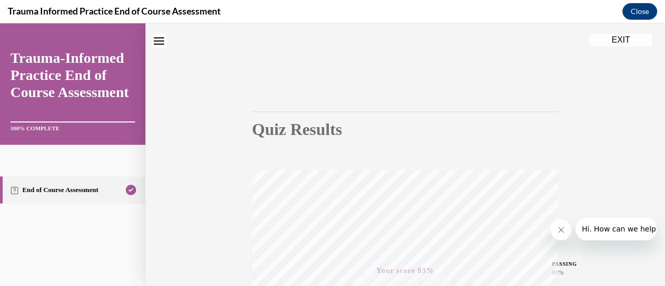
scroll to position [23, 0]
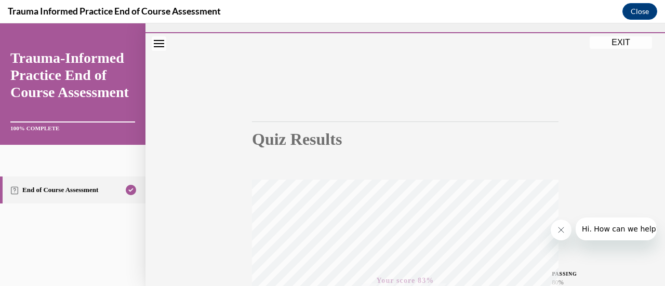
click at [620, 42] on button "EXIT" at bounding box center [620, 42] width 62 height 12
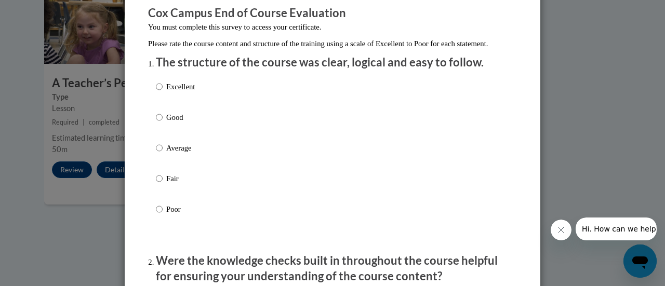
scroll to position [102, 0]
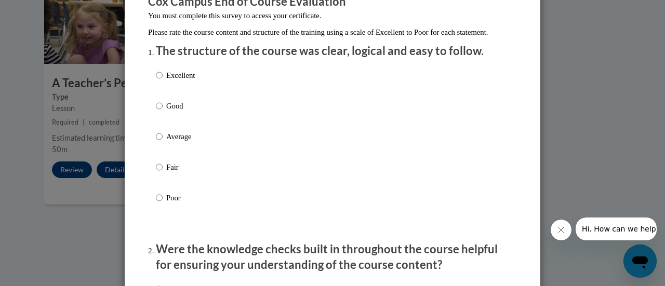
click at [186, 81] on p "Excellent" at bounding box center [180, 75] width 29 height 11
click at [163, 81] on input "Excellent" at bounding box center [159, 75] width 7 height 11
radio input "true"
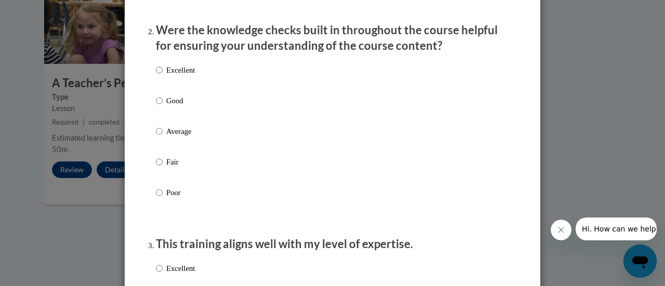
scroll to position [315, 0]
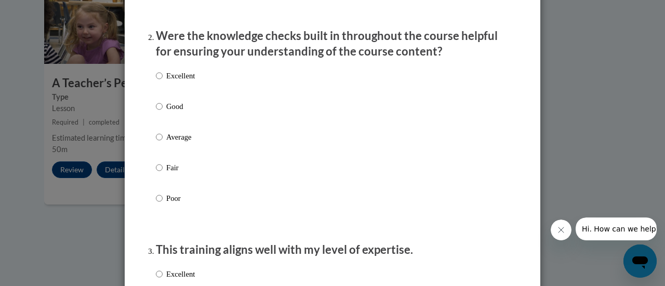
click at [174, 112] on p "Good" at bounding box center [180, 106] width 29 height 11
click at [163, 112] on input "Good" at bounding box center [159, 106] width 7 height 11
radio input "true"
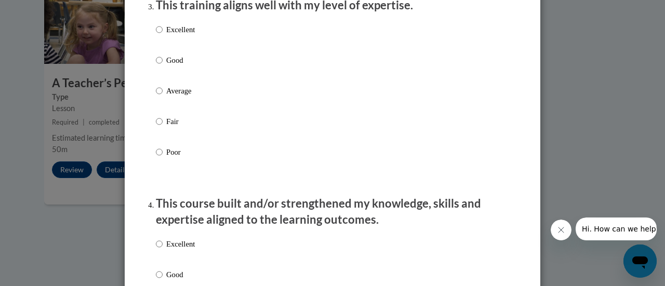
scroll to position [562, 0]
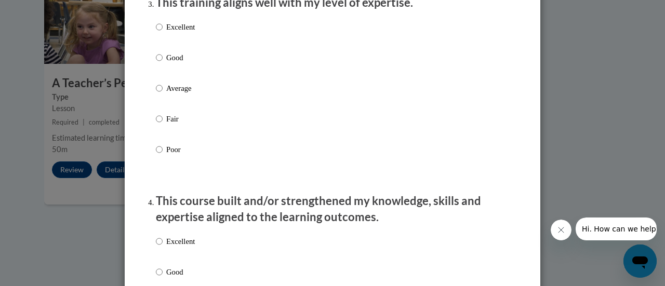
click at [168, 63] on p "Good" at bounding box center [180, 57] width 29 height 11
click at [163, 63] on input "Good" at bounding box center [159, 57] width 7 height 11
radio input "true"
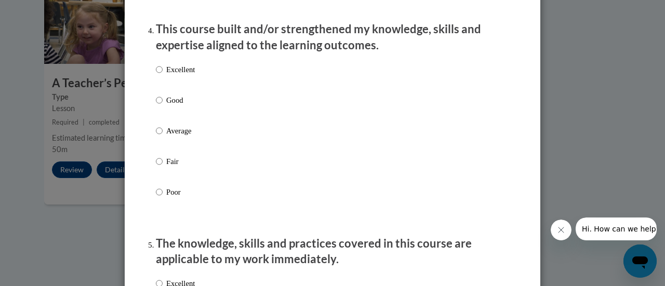
scroll to position [743, 0]
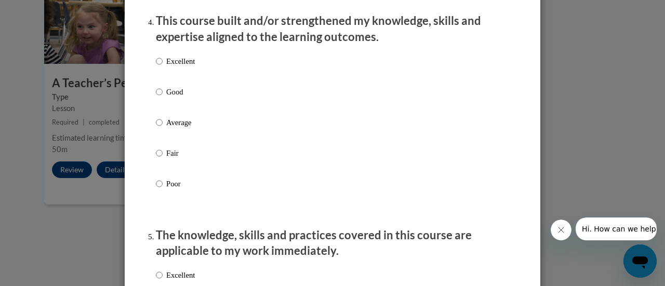
click at [166, 98] on p "Good" at bounding box center [180, 91] width 29 height 11
click at [163, 98] on input "Good" at bounding box center [159, 91] width 7 height 11
radio input "true"
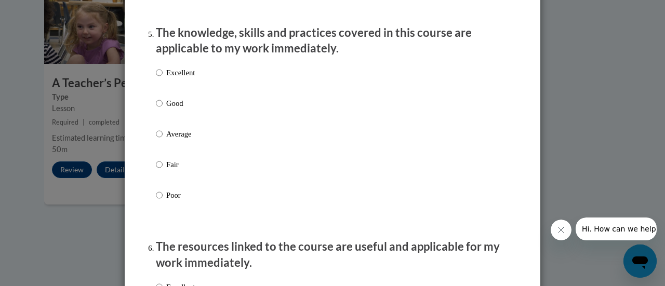
scroll to position [964, 0]
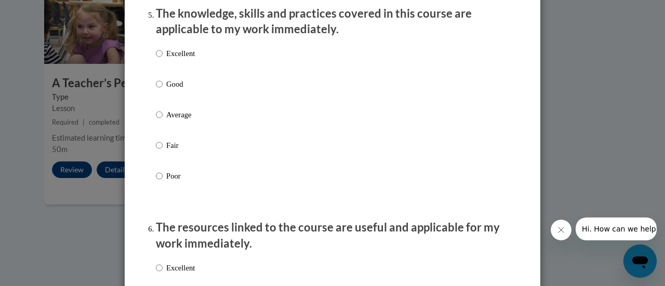
click at [175, 90] on p "Good" at bounding box center [180, 83] width 29 height 11
click at [163, 90] on input "Good" at bounding box center [159, 83] width 7 height 11
radio input "true"
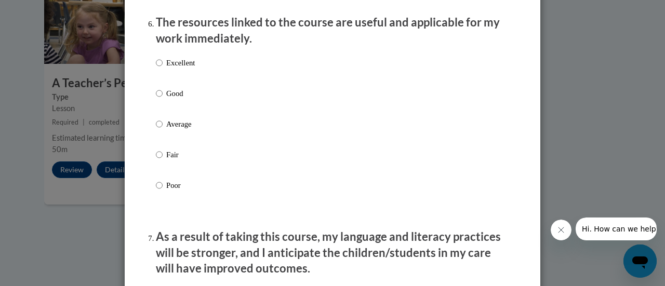
scroll to position [1173, 0]
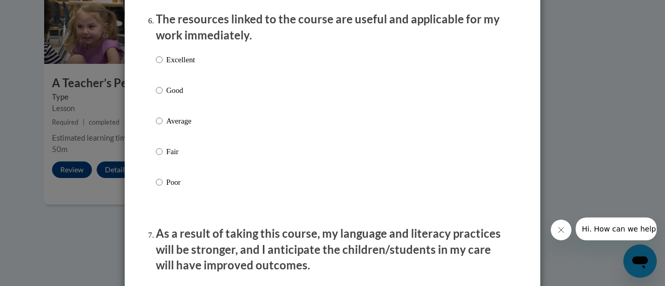
click at [172, 96] on p "Good" at bounding box center [180, 90] width 29 height 11
click at [163, 96] on input "Good" at bounding box center [159, 90] width 7 height 11
radio input "true"
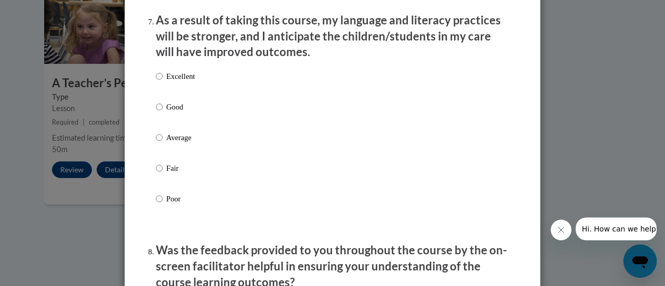
scroll to position [1389, 0]
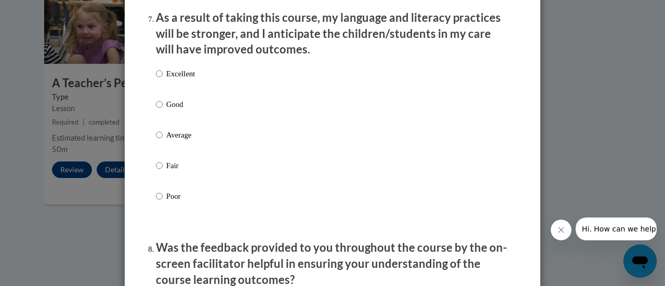
click at [173, 110] on p "Good" at bounding box center [180, 104] width 29 height 11
click at [163, 110] on input "Good" at bounding box center [159, 104] width 7 height 11
radio input "true"
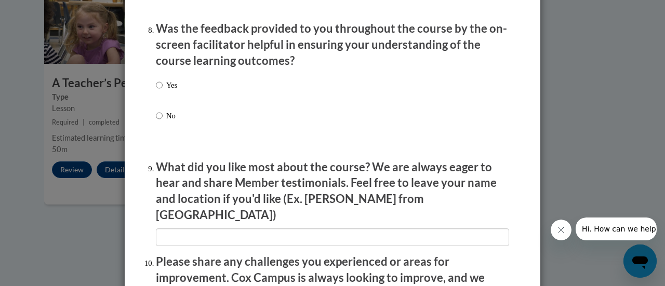
scroll to position [1603, 0]
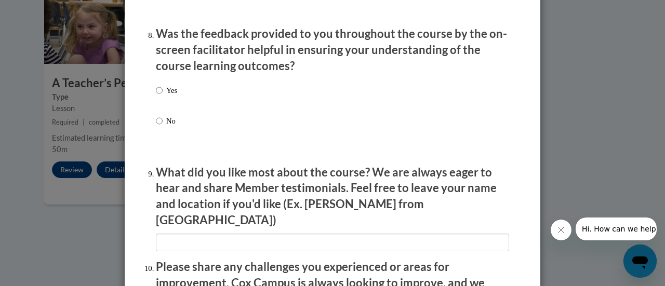
click at [172, 96] on p "Yes" at bounding box center [171, 90] width 11 height 11
click at [163, 96] on input "Yes" at bounding box center [159, 90] width 7 height 11
radio input "true"
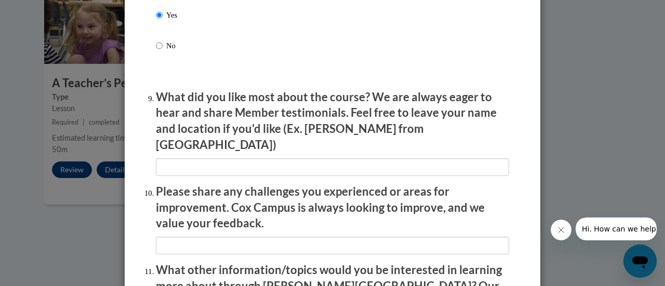
scroll to position [1694, 0]
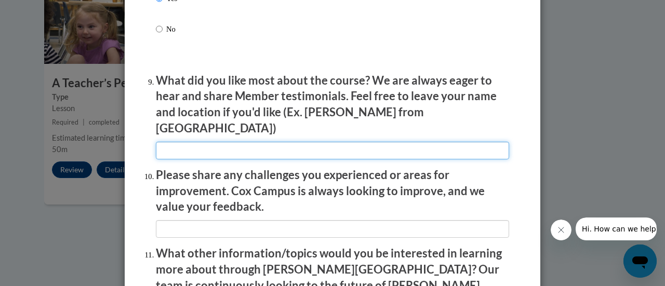
click at [258, 142] on input "textbox" at bounding box center [332, 151] width 353 height 18
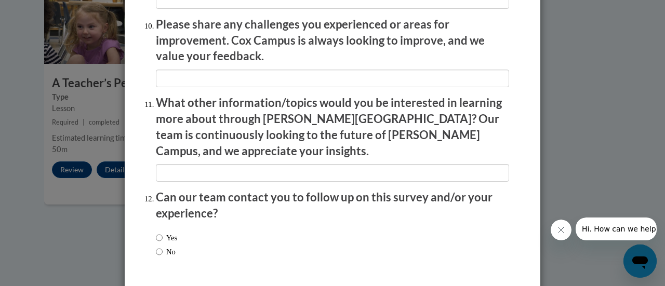
scroll to position [1873, 0]
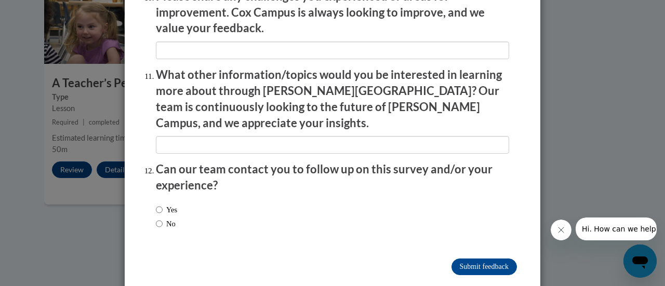
click at [168, 218] on label "No" at bounding box center [166, 223] width 20 height 11
click at [163, 218] on input "No" at bounding box center [159, 223] width 7 height 11
radio input "true"
click at [483, 259] on input "Submit feedback" at bounding box center [483, 267] width 65 height 17
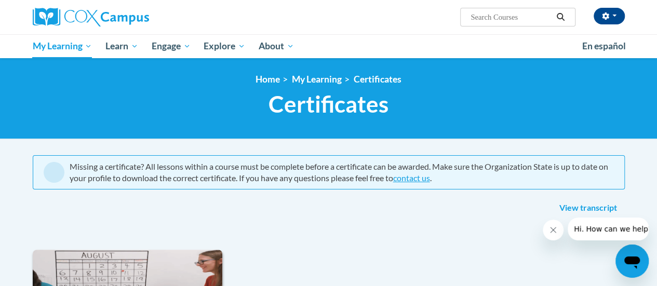
click at [489, 16] on input "Search..." at bounding box center [510, 17] width 83 height 12
type input "social emotional"
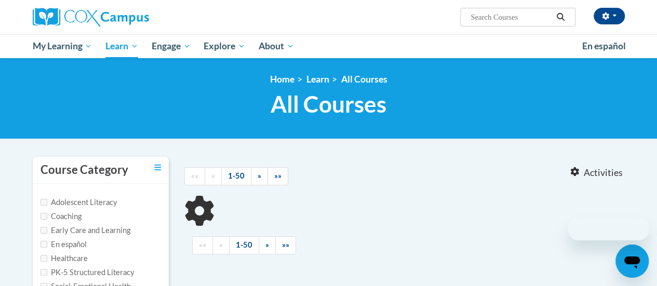
type input "social emotional"
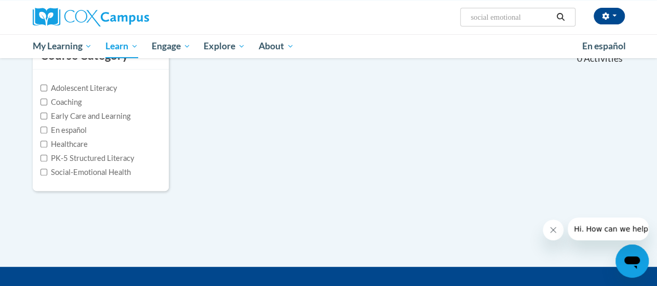
scroll to position [114, 0]
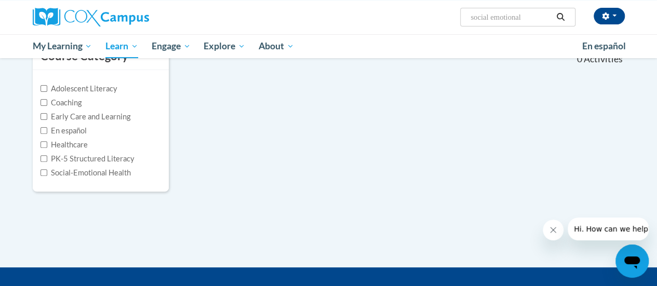
click at [102, 172] on label "Social-Emotional Health" at bounding box center [86, 172] width 90 height 11
click at [47, 172] on input "Social-Emotional Health" at bounding box center [44, 172] width 7 height 7
checkbox input "true"
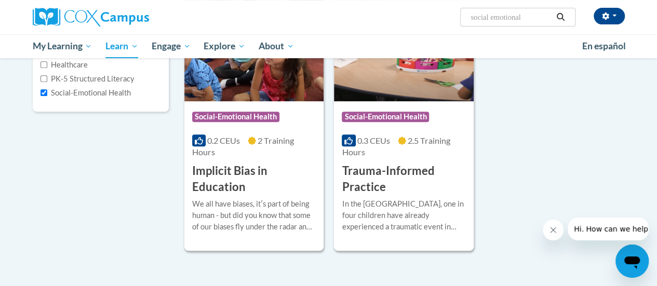
scroll to position [191, 0]
